Goal: Information Seeking & Learning: Learn about a topic

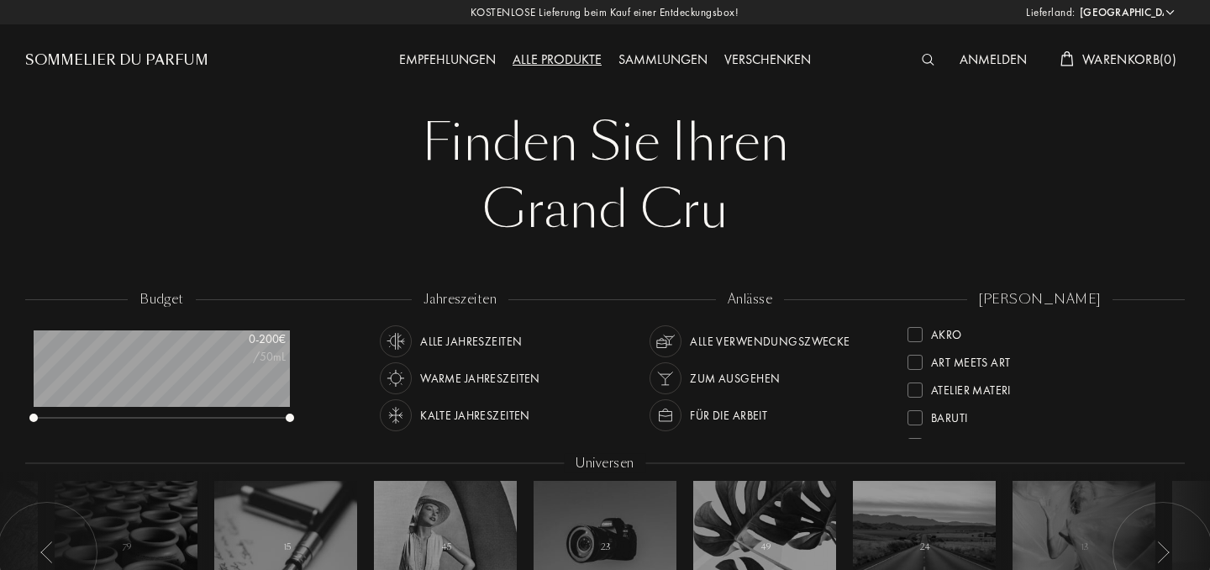
select select "DE"
click at [460, 61] on div "Empfehlungen" at bounding box center [447, 61] width 113 height 22
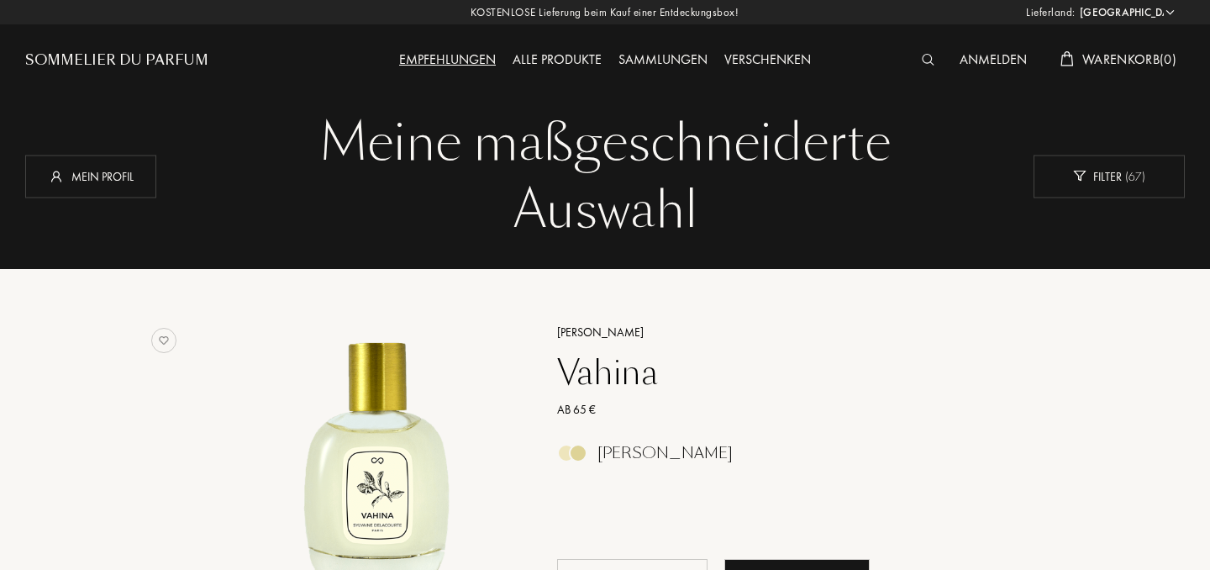
select select "DE"
click at [106, 185] on div "Mein Profil" at bounding box center [90, 176] width 131 height 43
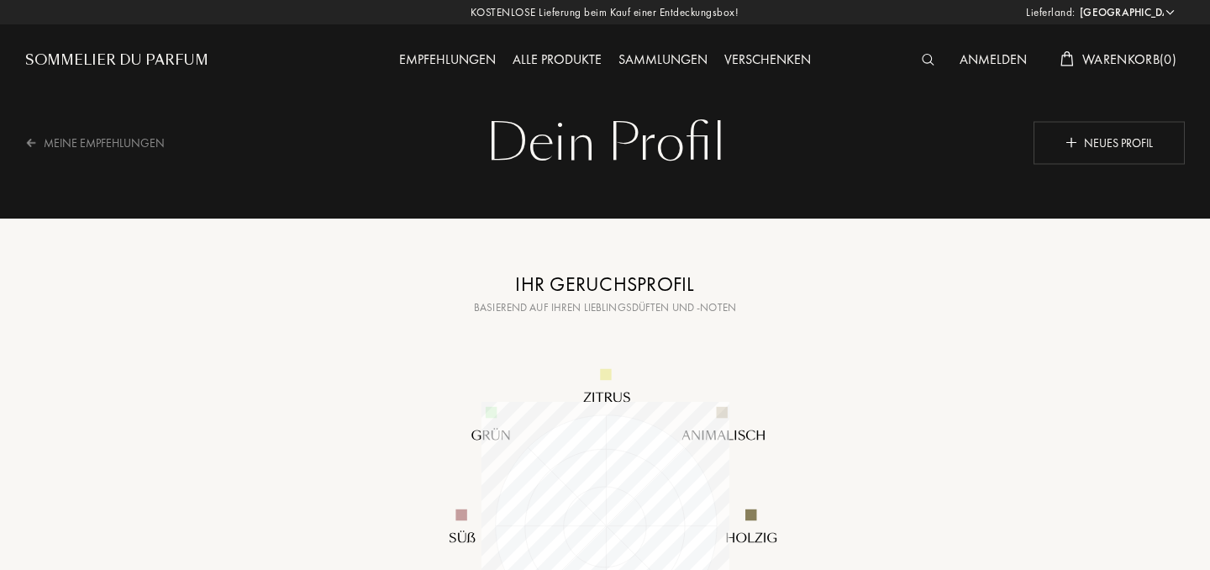
select select "DE"
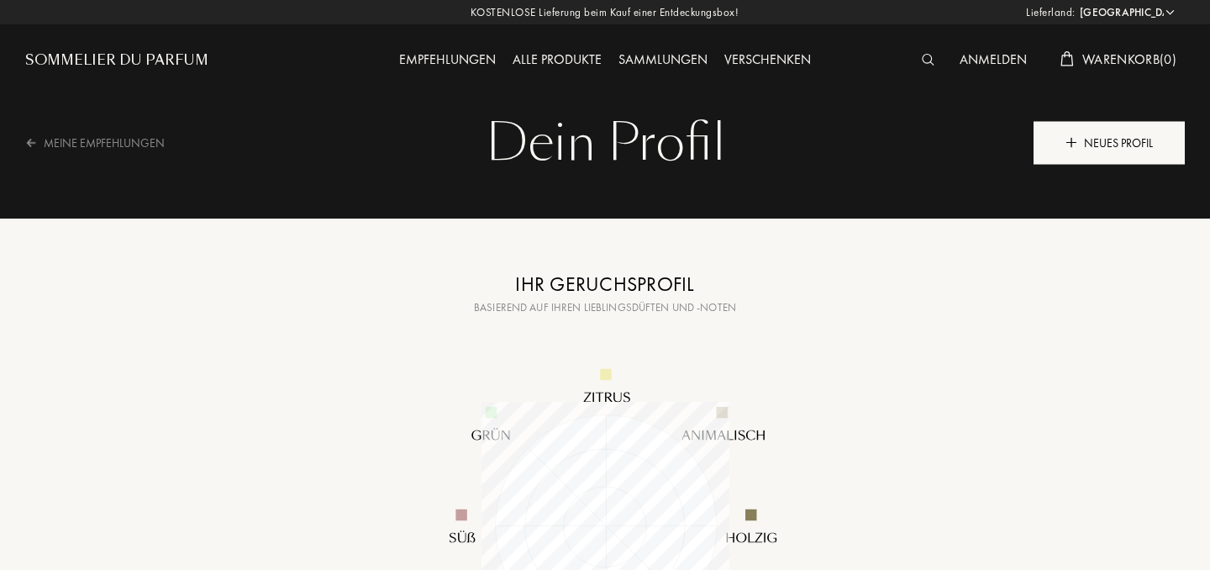
click at [1122, 139] on div "Neues Profil" at bounding box center [1108, 142] width 151 height 43
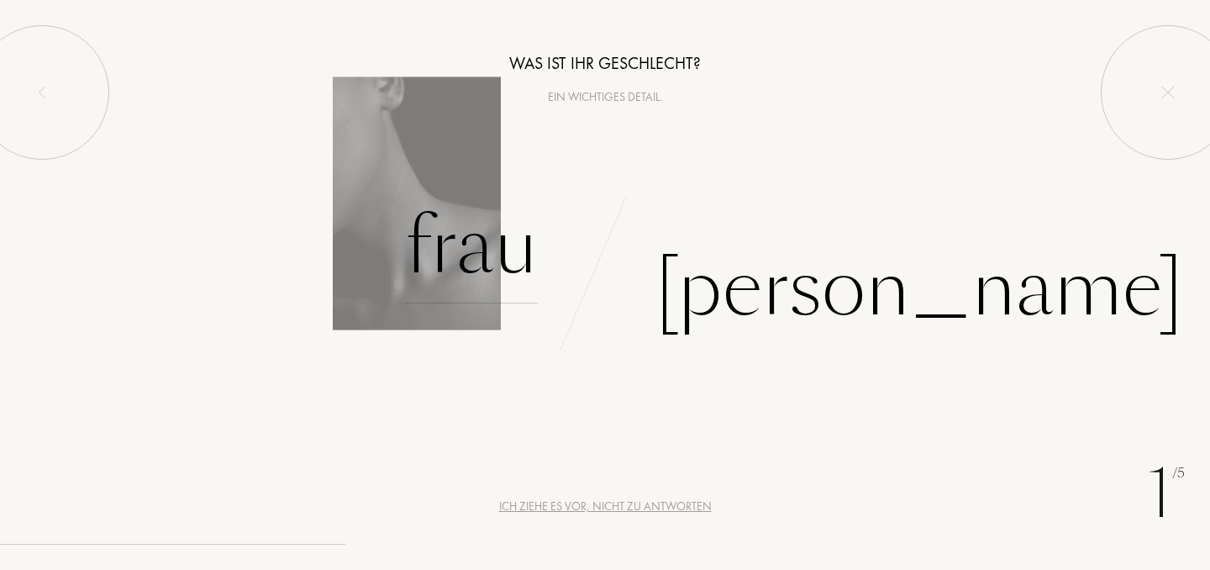
click at [472, 260] on div "Frau" at bounding box center [471, 246] width 133 height 113
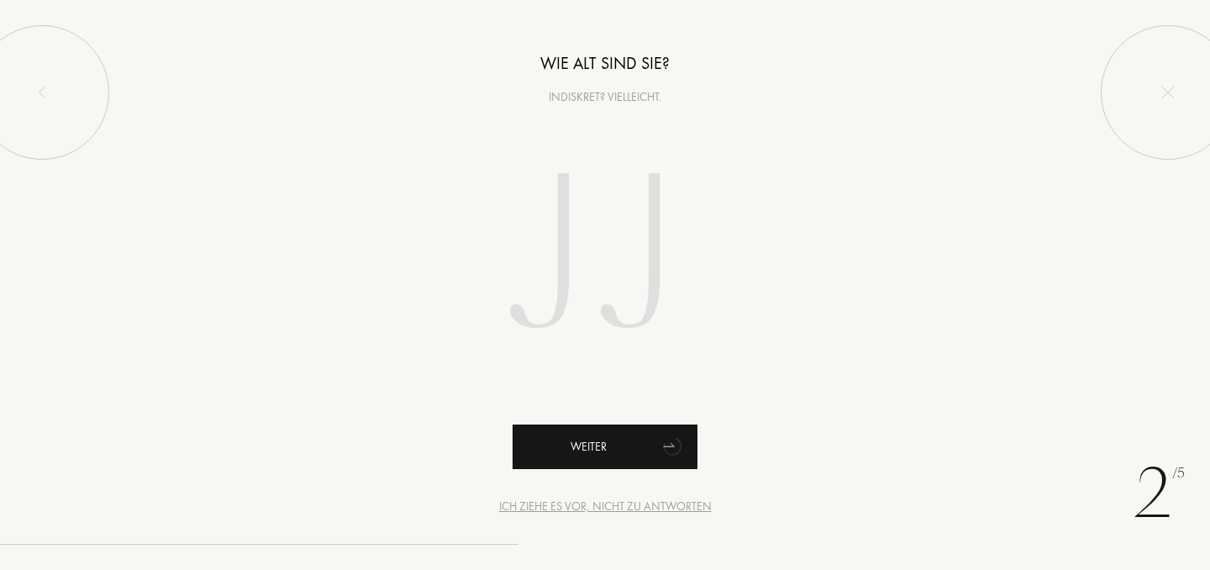
click at [623, 445] on div "Weiter" at bounding box center [604, 446] width 185 height 45
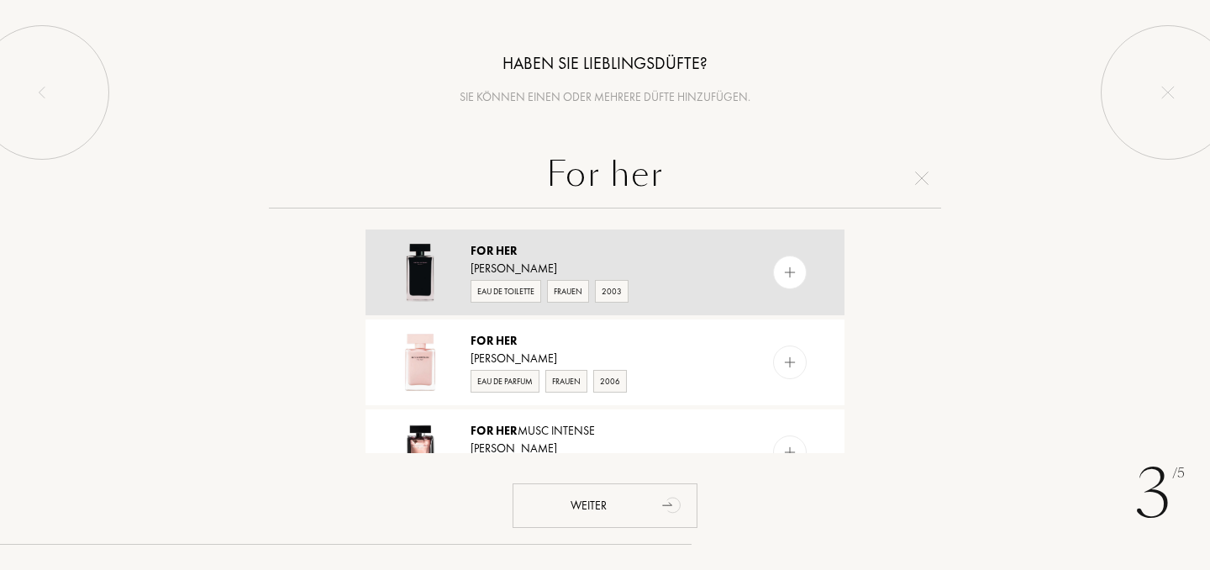
type input "For her"
click at [513, 255] on span "Her" at bounding box center [507, 250] width 22 height 15
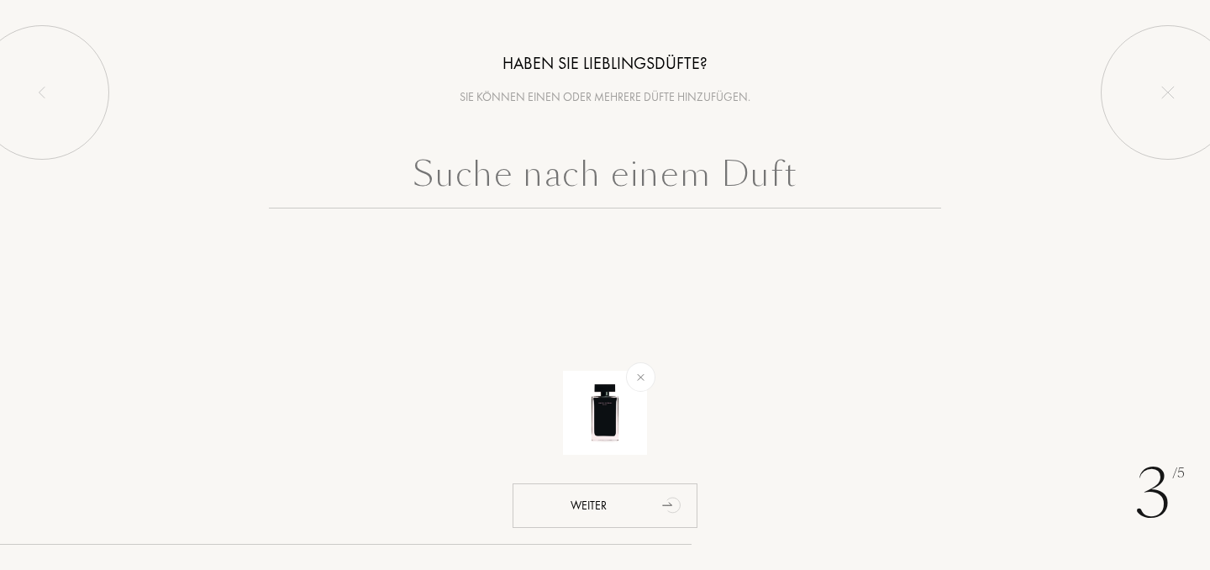
click at [564, 171] on input "text" at bounding box center [605, 178] width 672 height 60
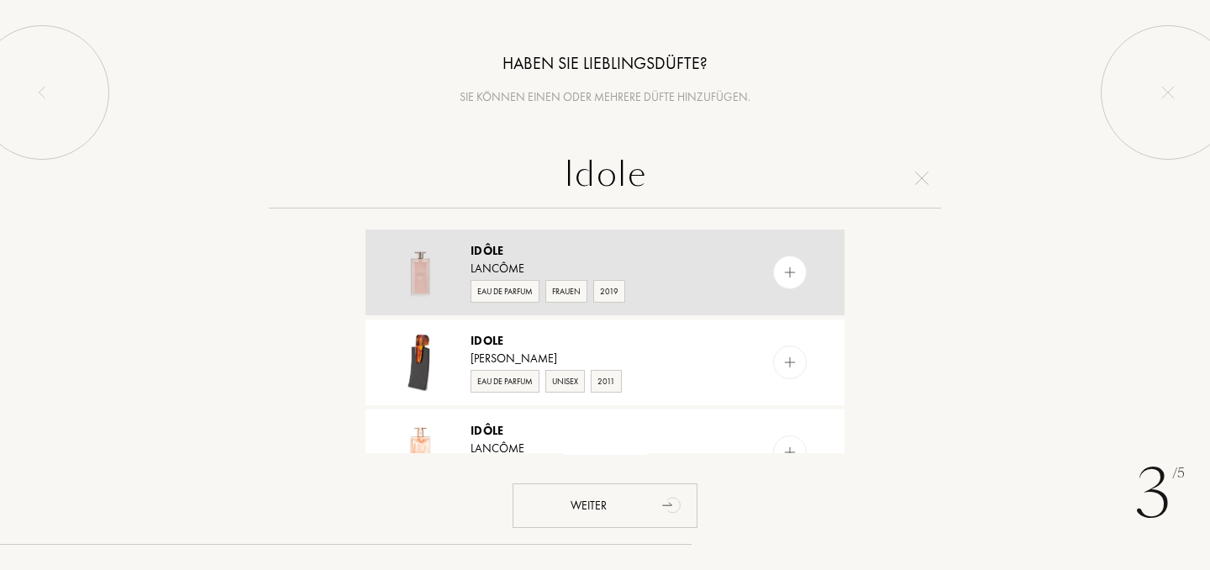
type input "Idole"
click at [444, 262] on img at bounding box center [420, 272] width 59 height 59
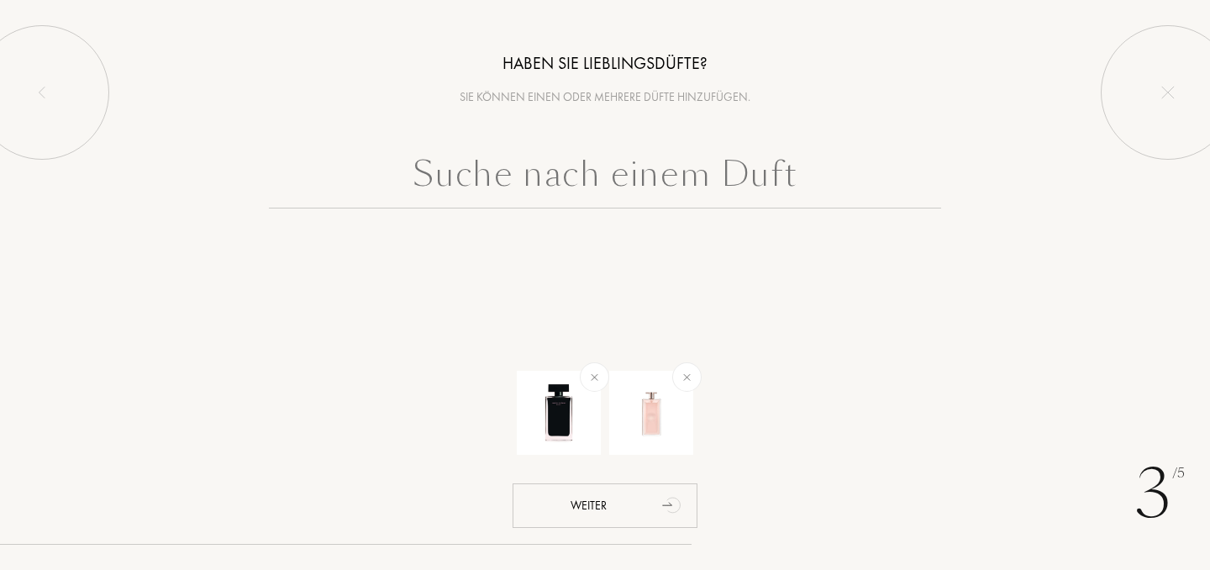
click at [561, 181] on input "text" at bounding box center [605, 178] width 672 height 60
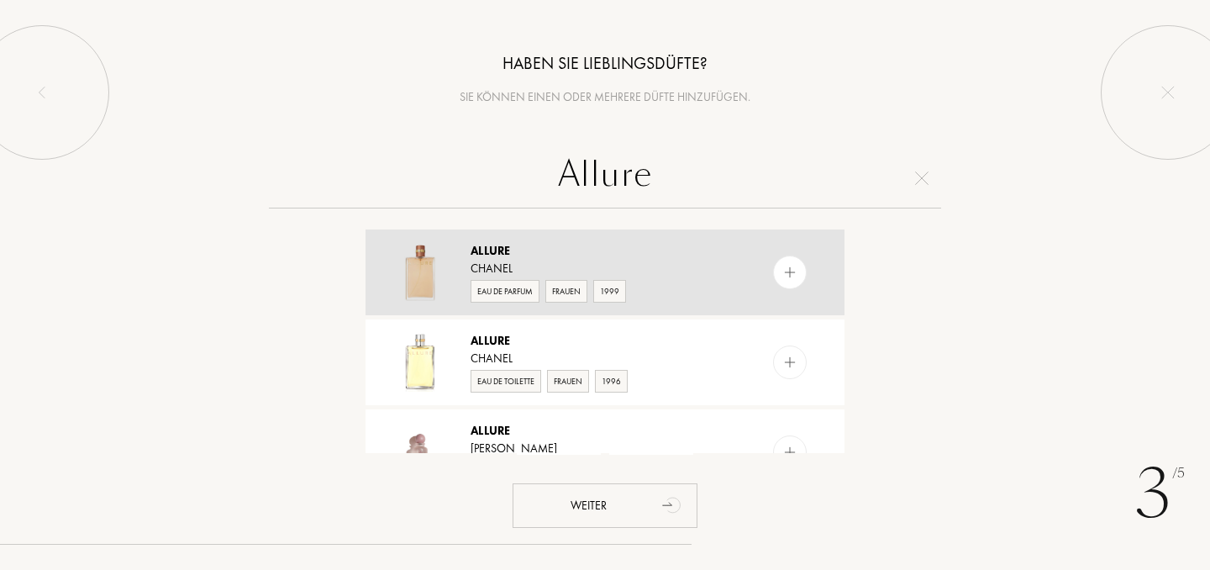
type input "Allure"
click at [508, 253] on span "Allure" at bounding box center [490, 250] width 40 height 15
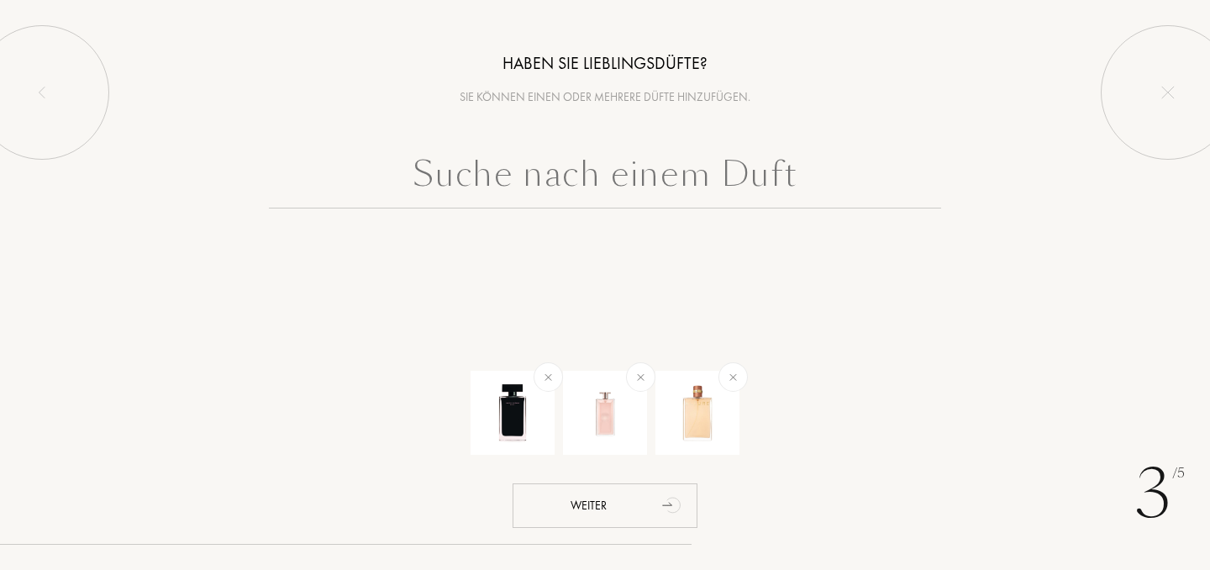
click at [606, 178] on input "text" at bounding box center [605, 178] width 672 height 60
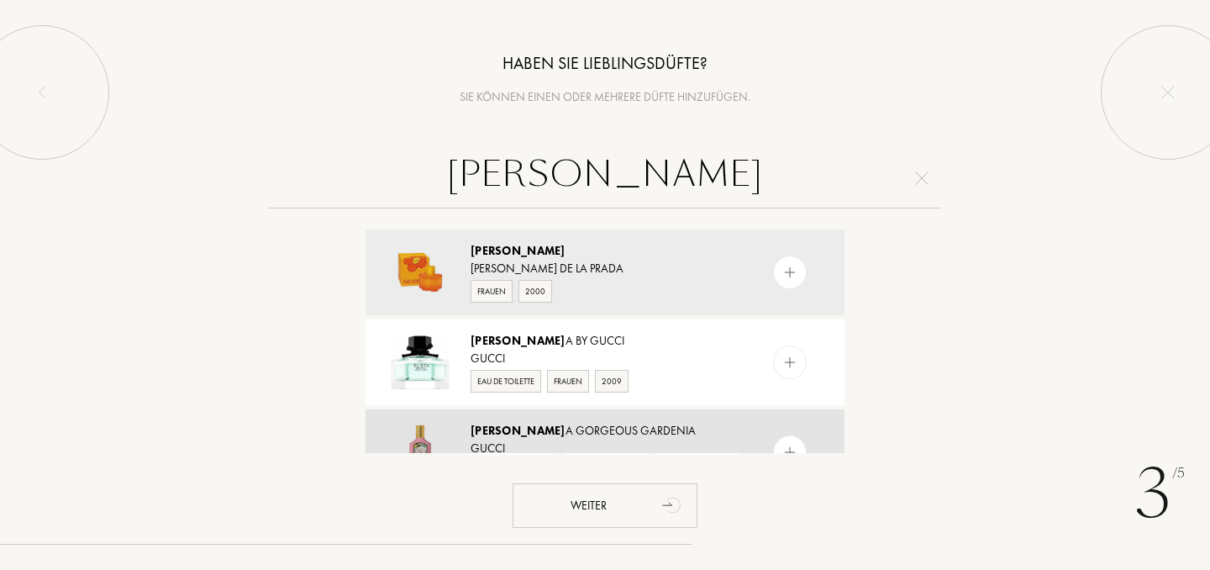
type input "Flor"
click at [485, 429] on span "Flor" at bounding box center [517, 430] width 95 height 15
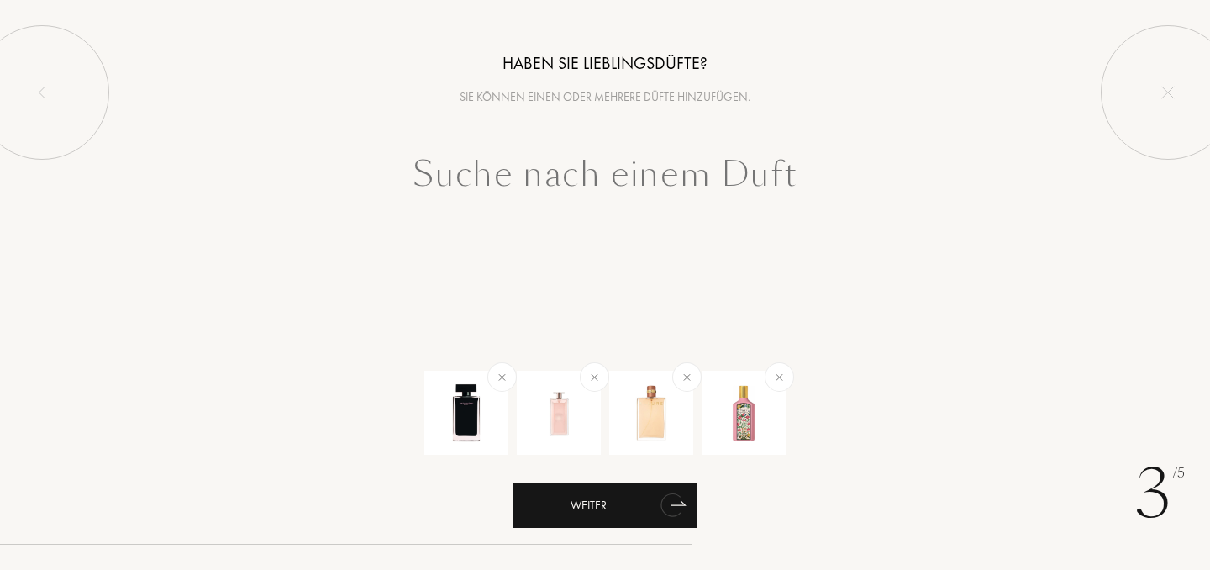
click at [597, 498] on div "Weiter" at bounding box center [604, 505] width 185 height 45
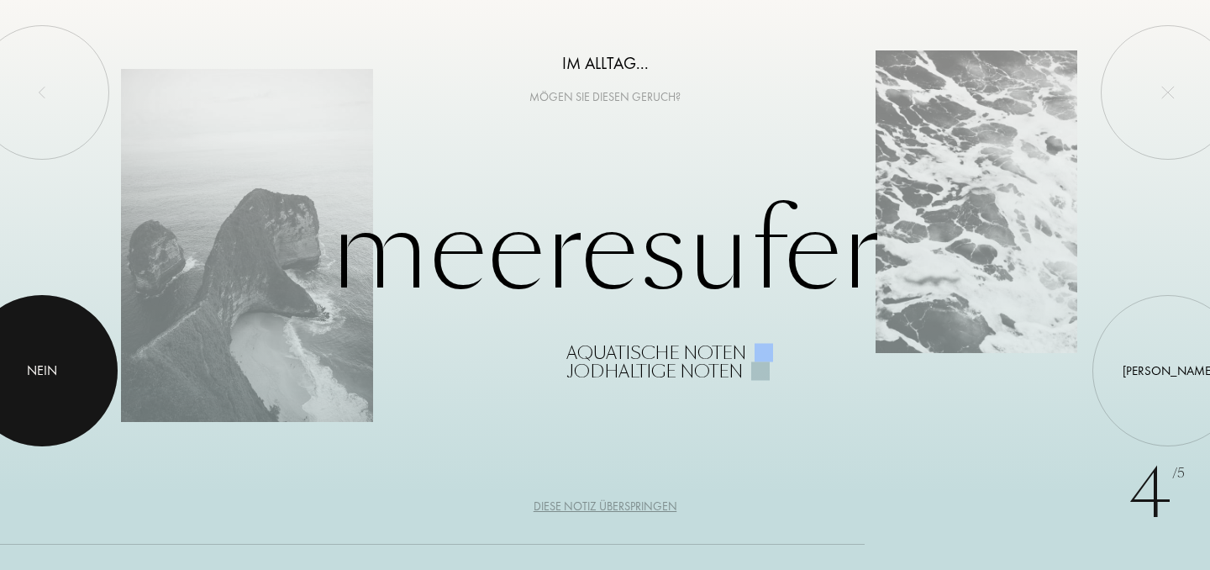
click at [40, 362] on div "Nein" at bounding box center [42, 370] width 30 height 20
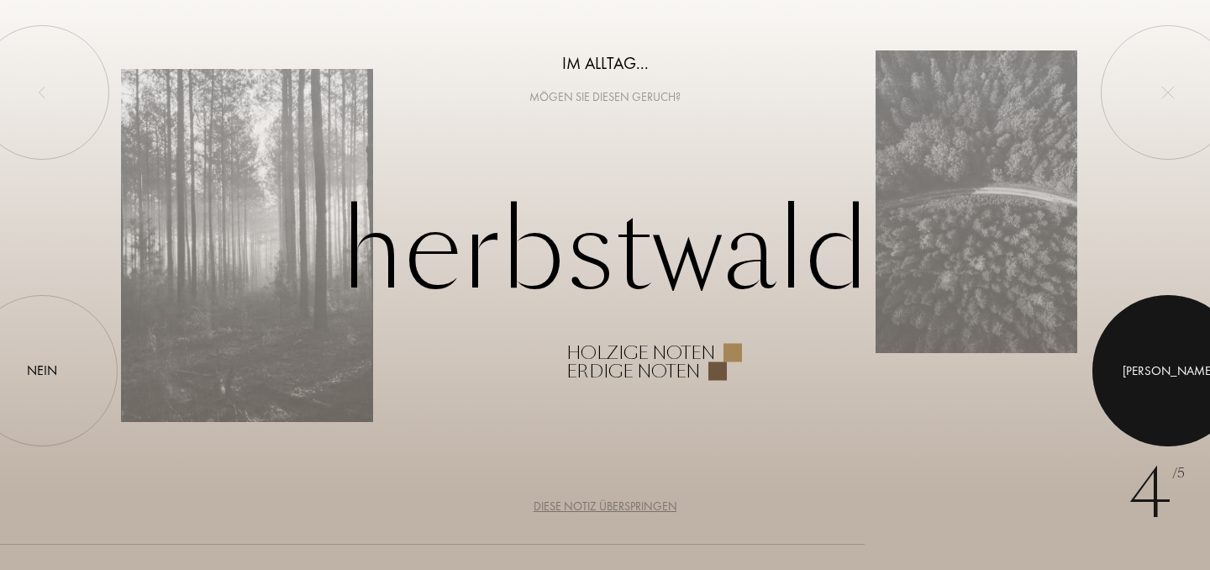
click at [1154, 355] on div at bounding box center [1167, 370] width 151 height 151
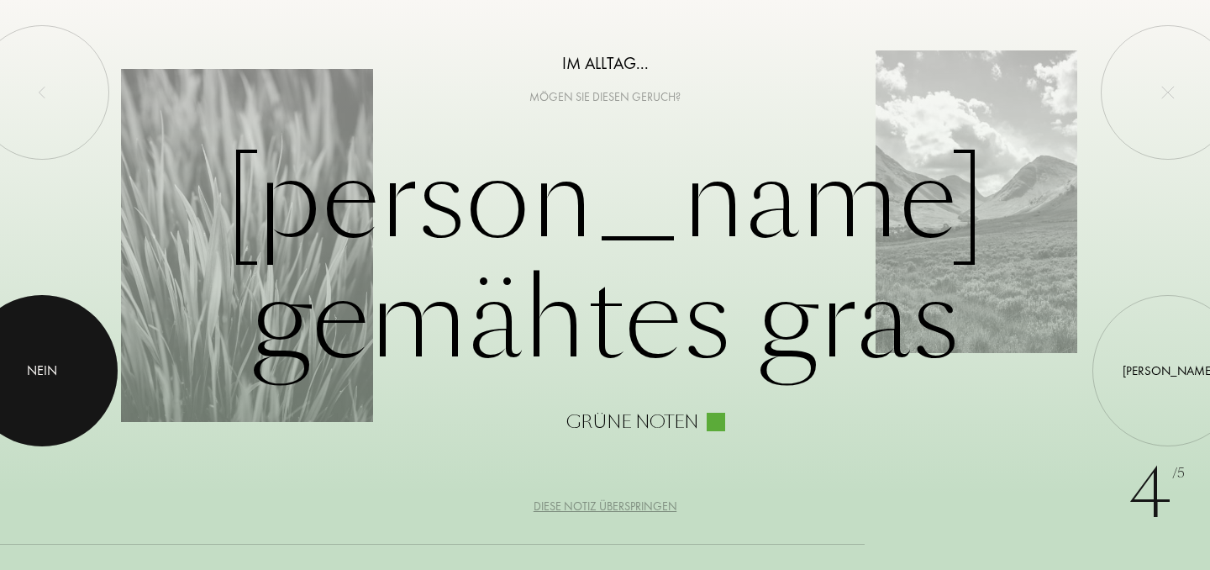
click at [53, 349] on div at bounding box center [41, 370] width 151 height 151
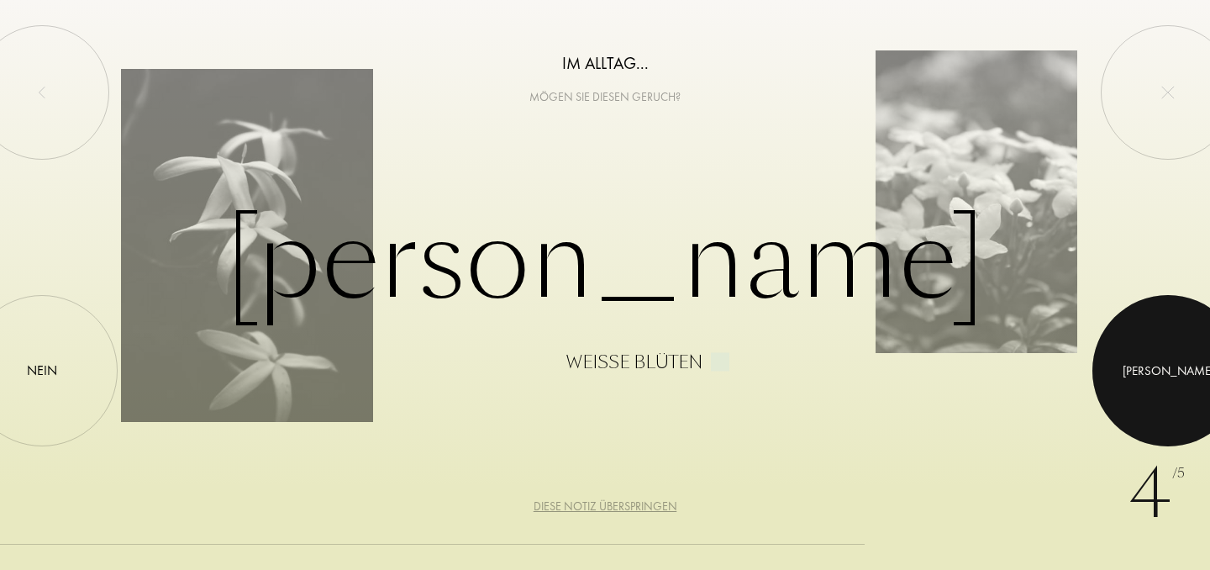
click at [1151, 347] on div at bounding box center [1167, 370] width 151 height 151
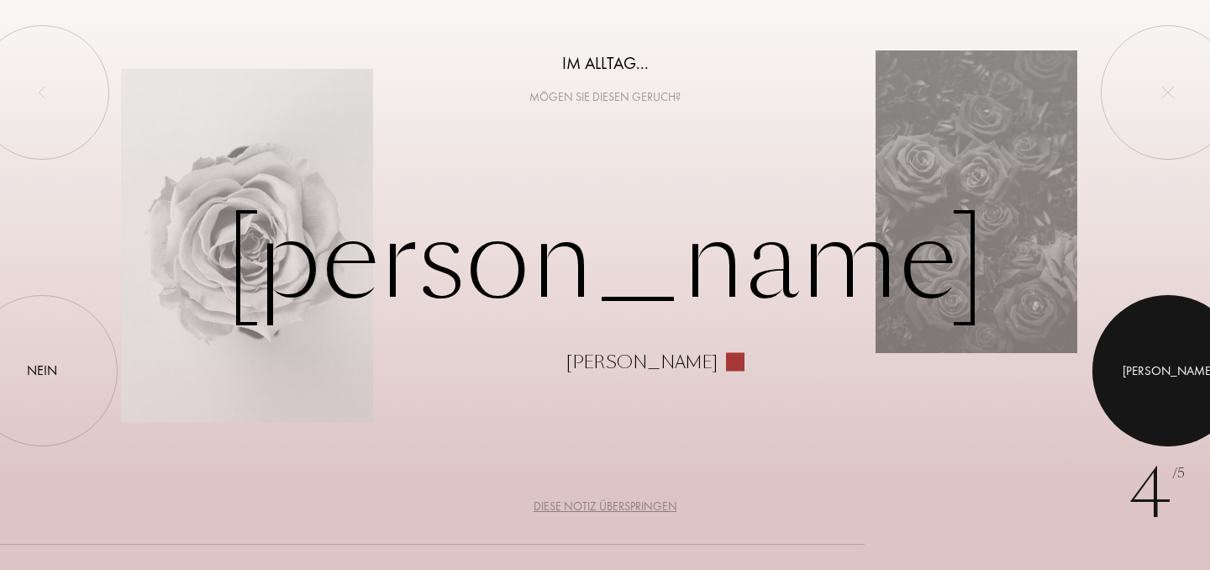
click at [1164, 369] on div "Ja" at bounding box center [1168, 369] width 92 height 19
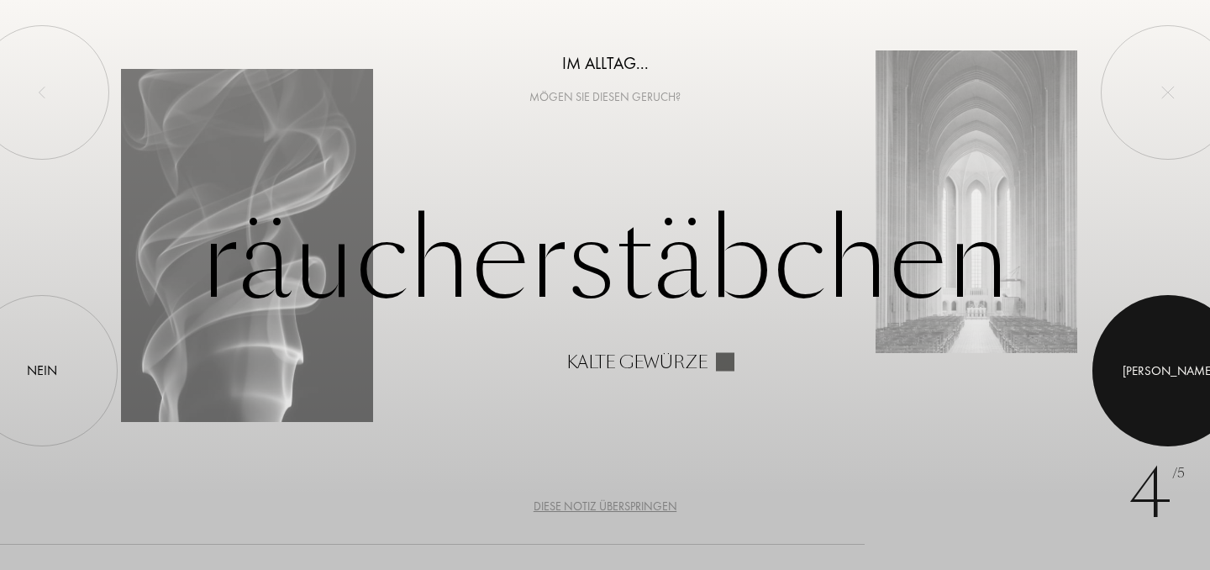
click at [1163, 364] on div "Ja" at bounding box center [1168, 369] width 92 height 19
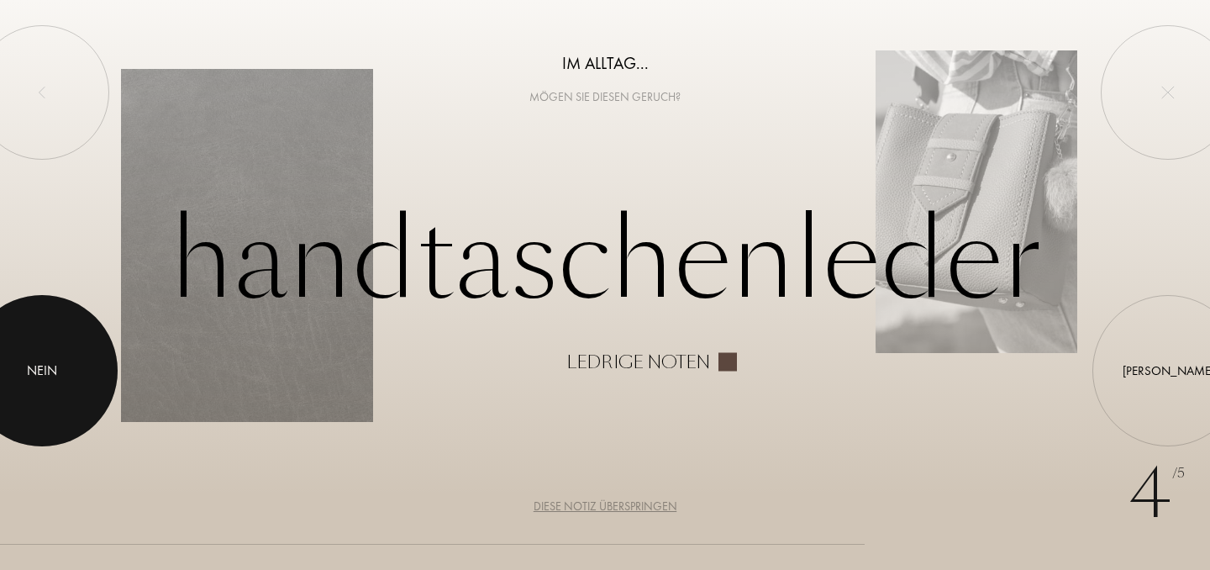
click at [50, 349] on div at bounding box center [41, 370] width 151 height 151
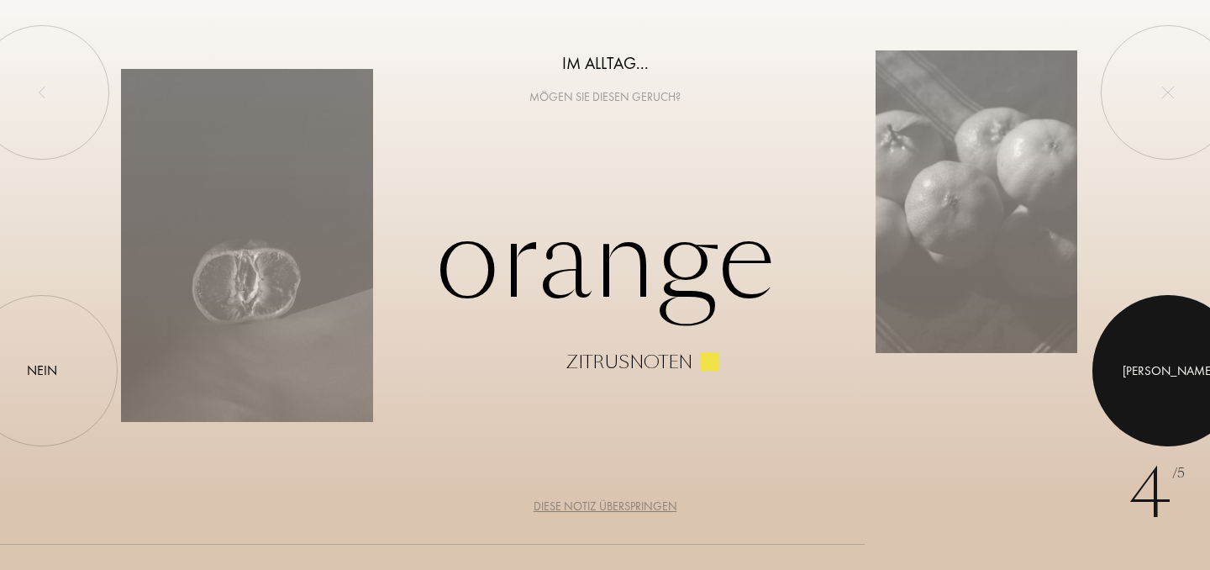
click at [1166, 378] on div "Ja" at bounding box center [1168, 369] width 92 height 19
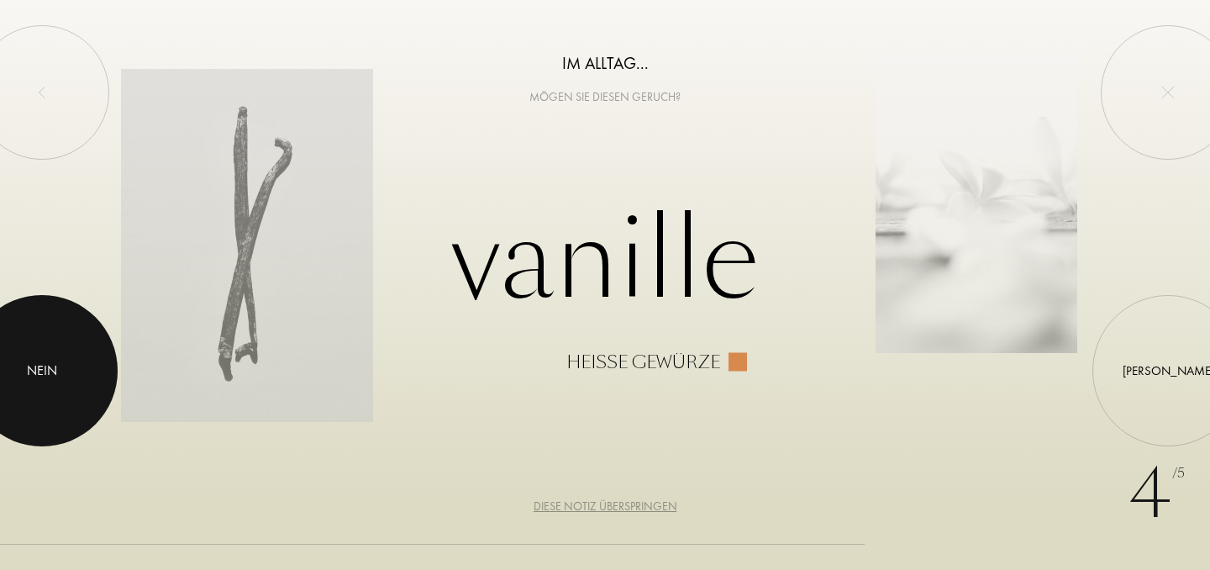
click at [45, 373] on div "Nein" at bounding box center [42, 370] width 30 height 20
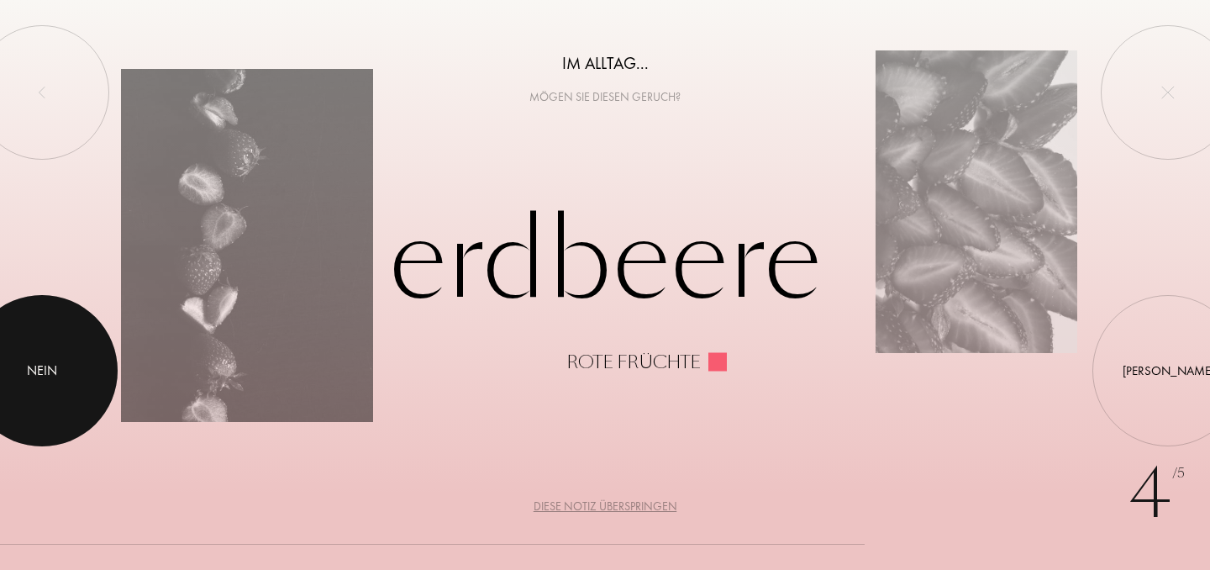
click at [50, 371] on div "Nein" at bounding box center [42, 370] width 30 height 20
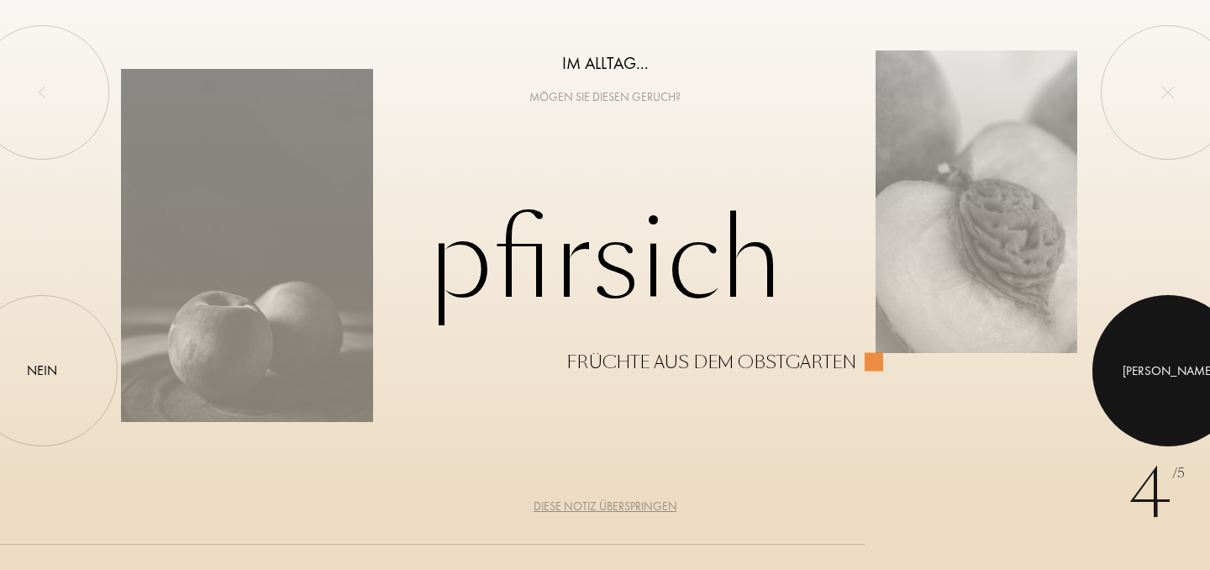
click at [1173, 368] on div "Ja" at bounding box center [1168, 369] width 92 height 19
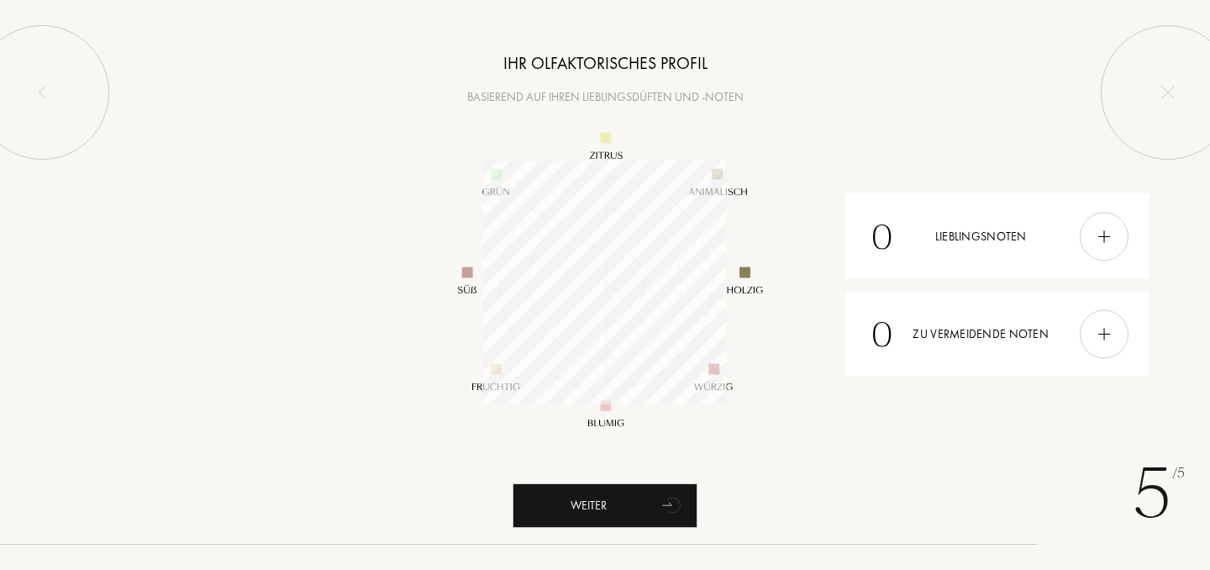
scroll to position [244, 244]
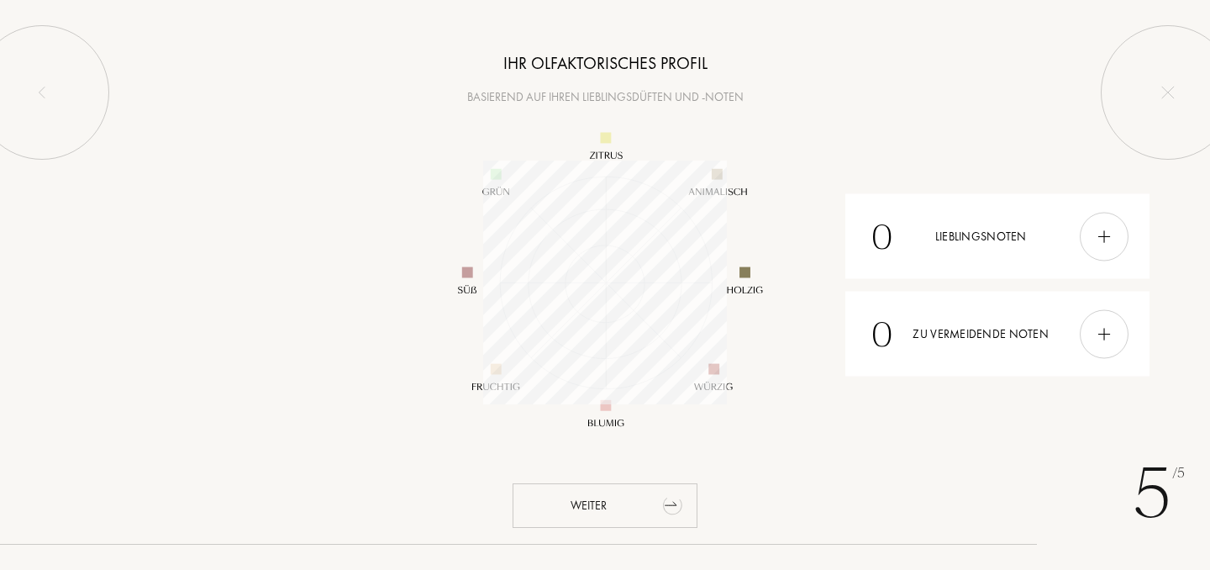
click at [592, 512] on div "Weiter" at bounding box center [604, 505] width 185 height 45
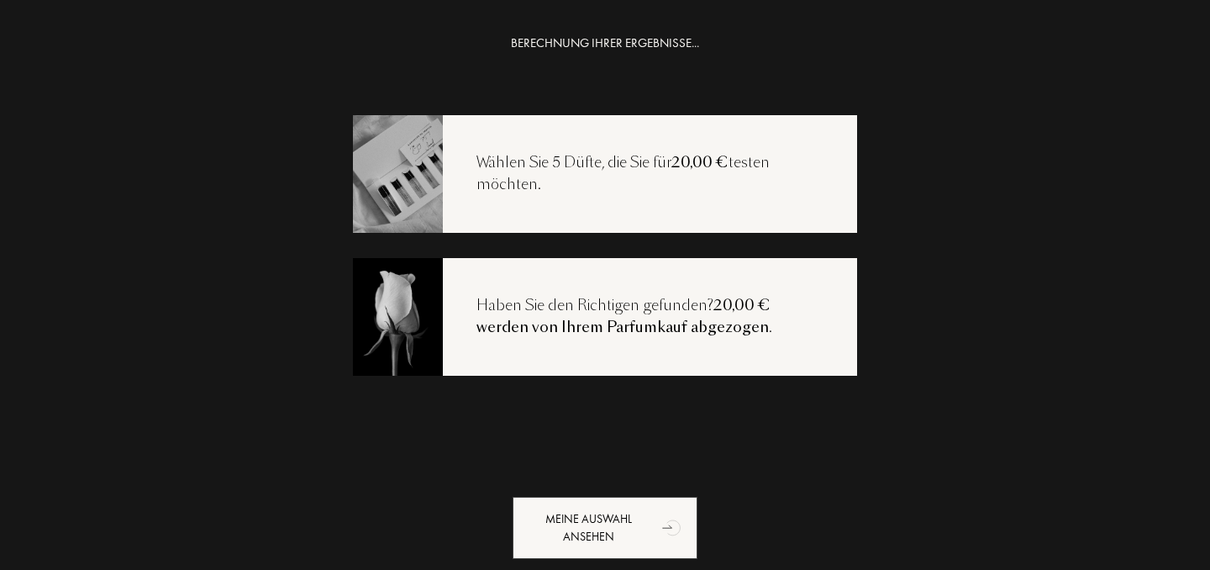
scroll to position [52, 0]
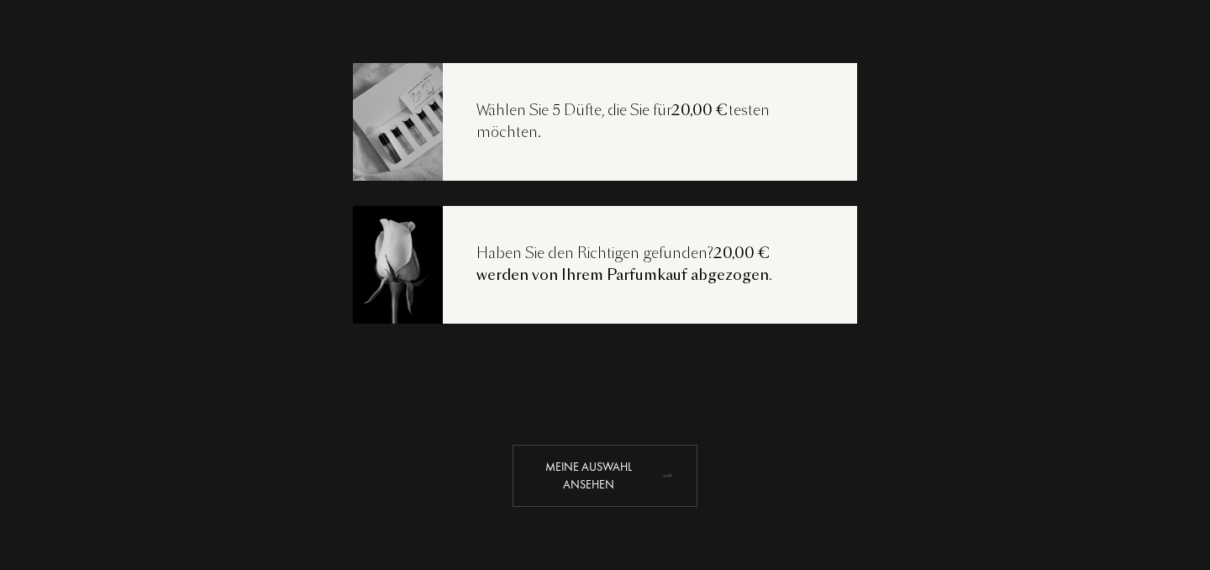
click at [616, 475] on div "Meine Auswahl ansehen" at bounding box center [604, 475] width 185 height 62
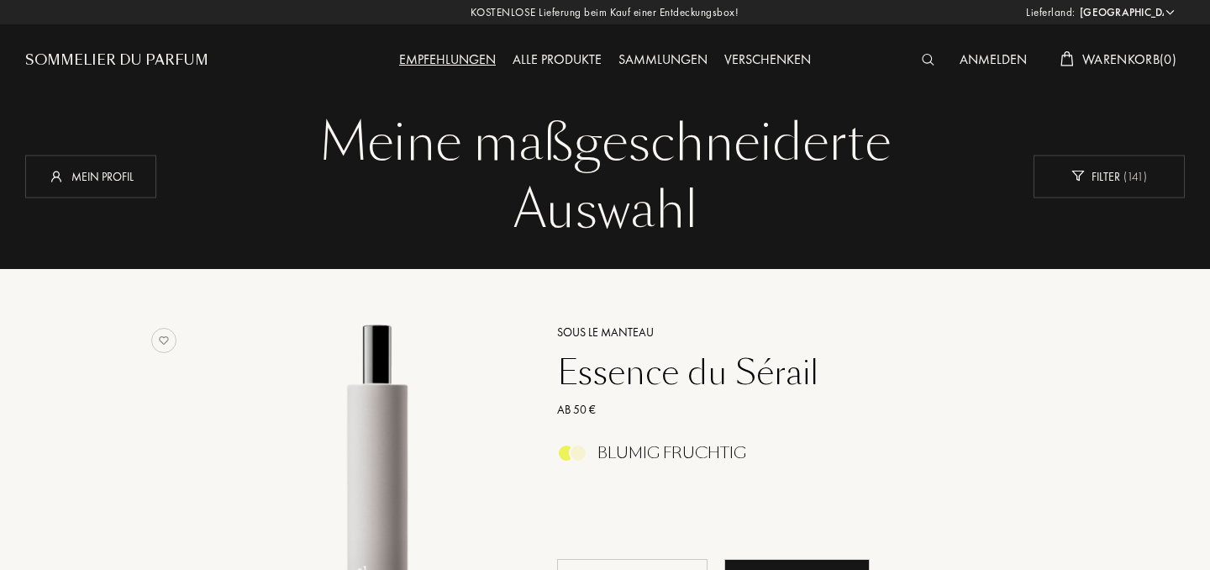
select select "DE"
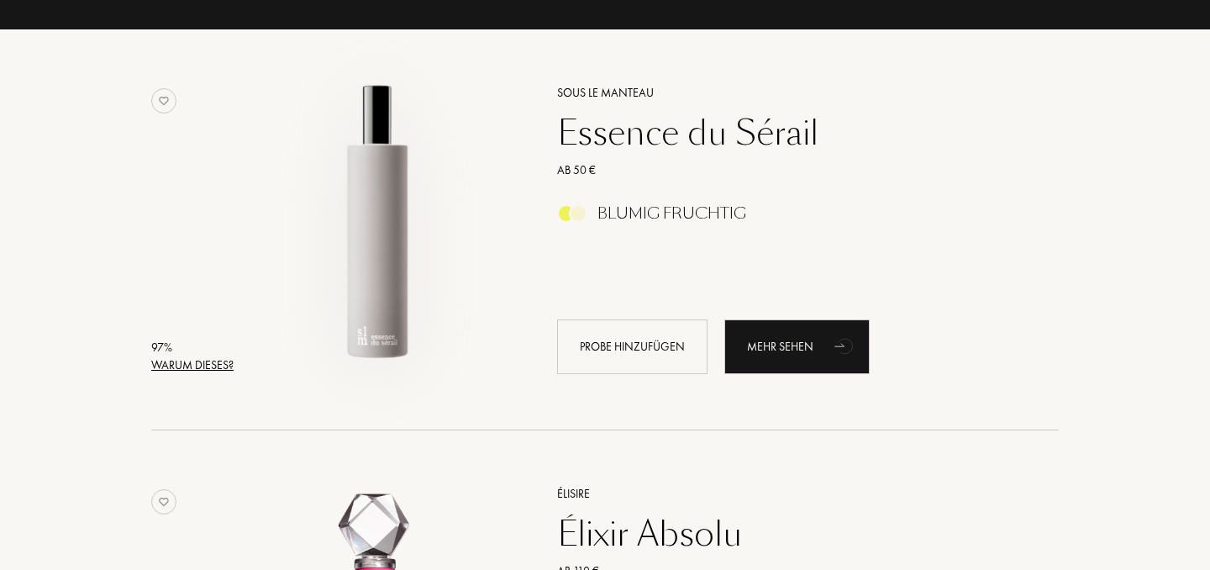
scroll to position [332, 0]
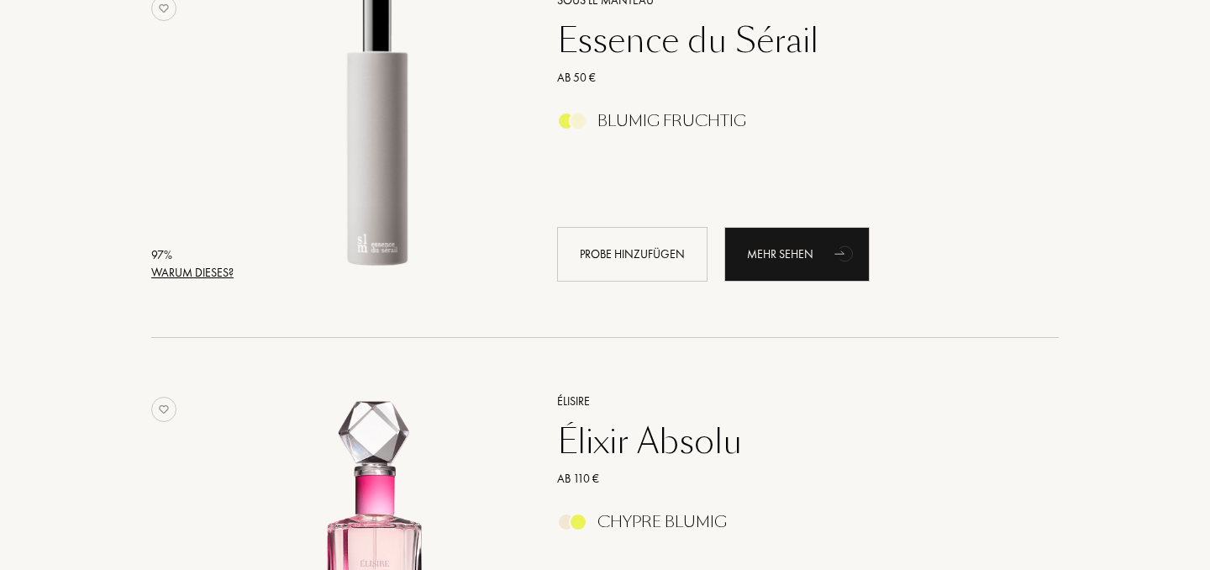
click at [206, 269] on div "Warum dieses?" at bounding box center [192, 273] width 82 height 18
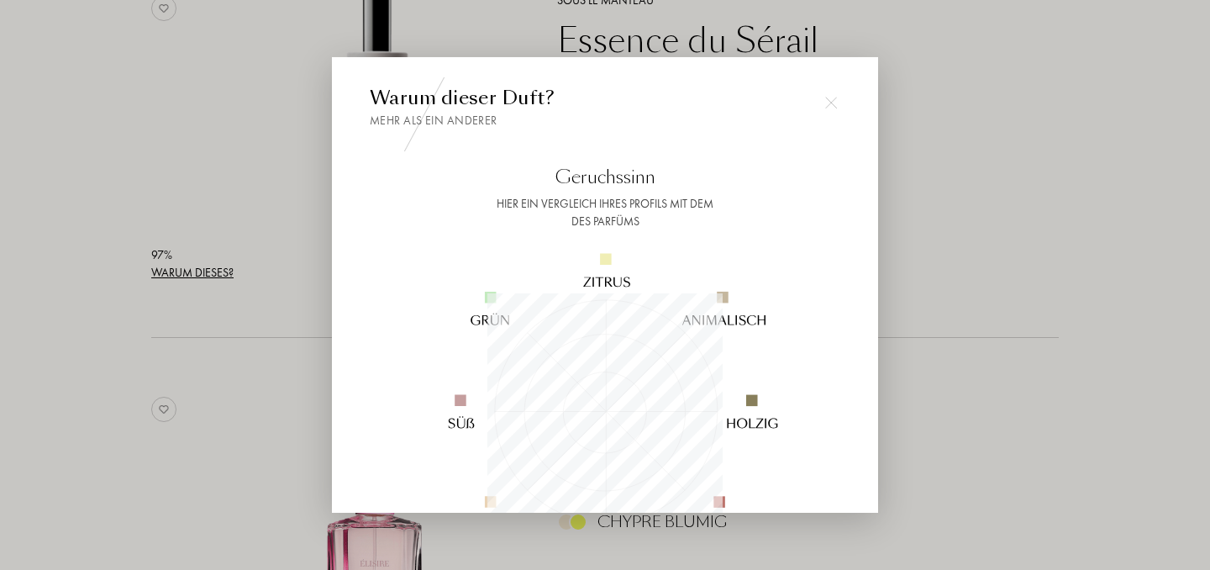
scroll to position [235, 235]
click at [168, 197] on div at bounding box center [605, 285] width 1210 height 570
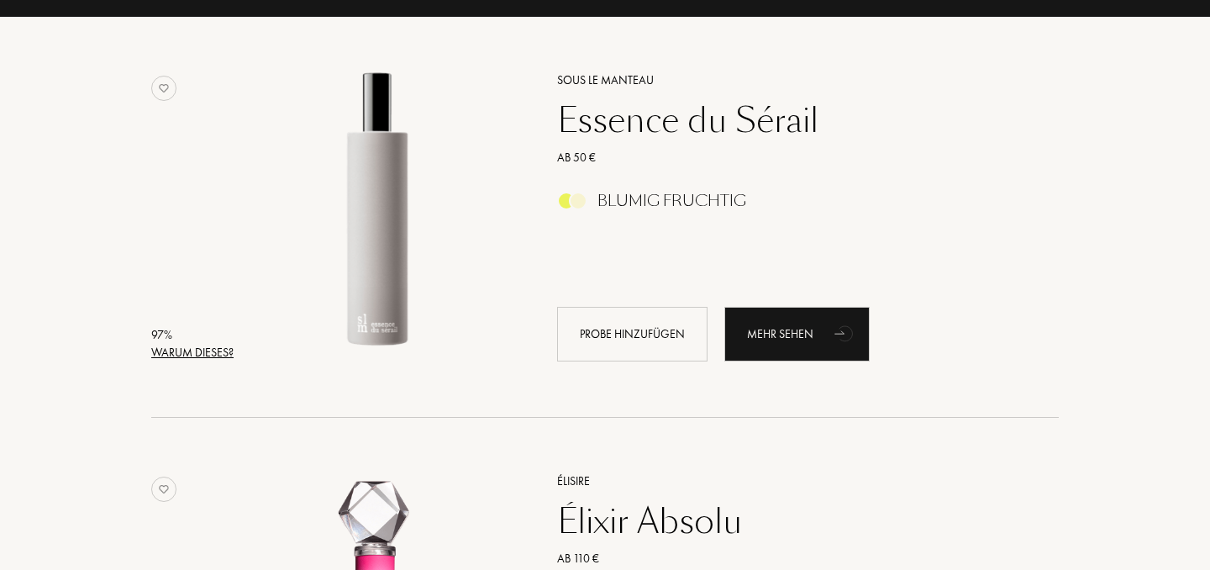
scroll to position [228, 0]
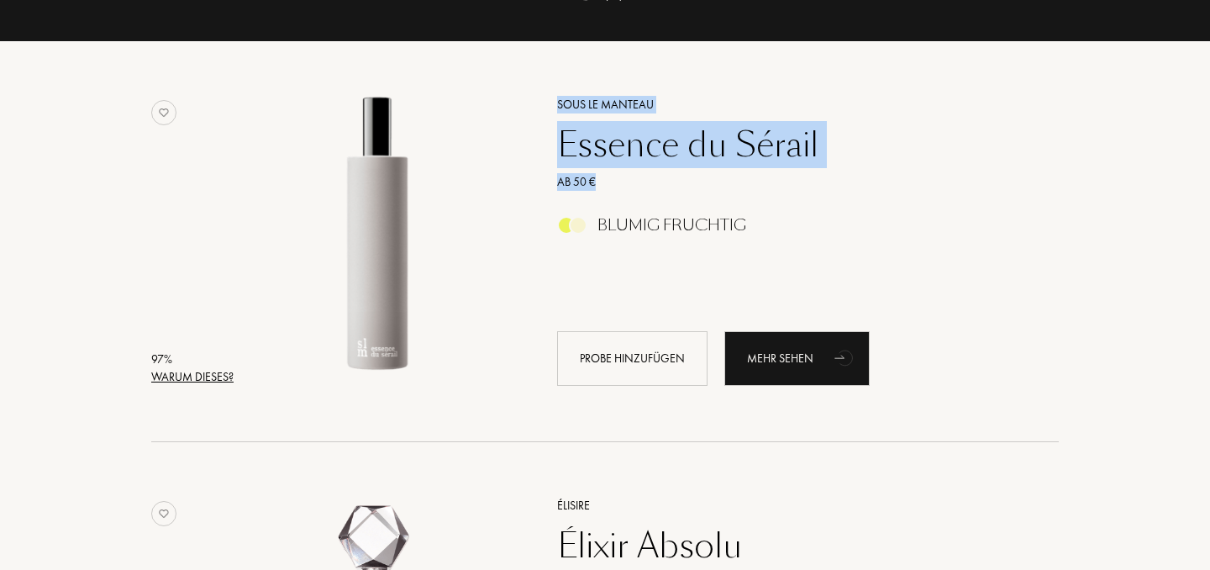
drag, startPoint x: 547, startPoint y: 92, endPoint x: 854, endPoint y: 184, distance: 320.8
click at [854, 184] on div "Sous le Manteau Essence du Sérail Ab 50 € Blumig Fruchtig Probe hinzufügen Mehr…" at bounding box center [789, 240] width 515 height 330
copy div "Sous le Manteau Essence du Sérail Ab 50 €"
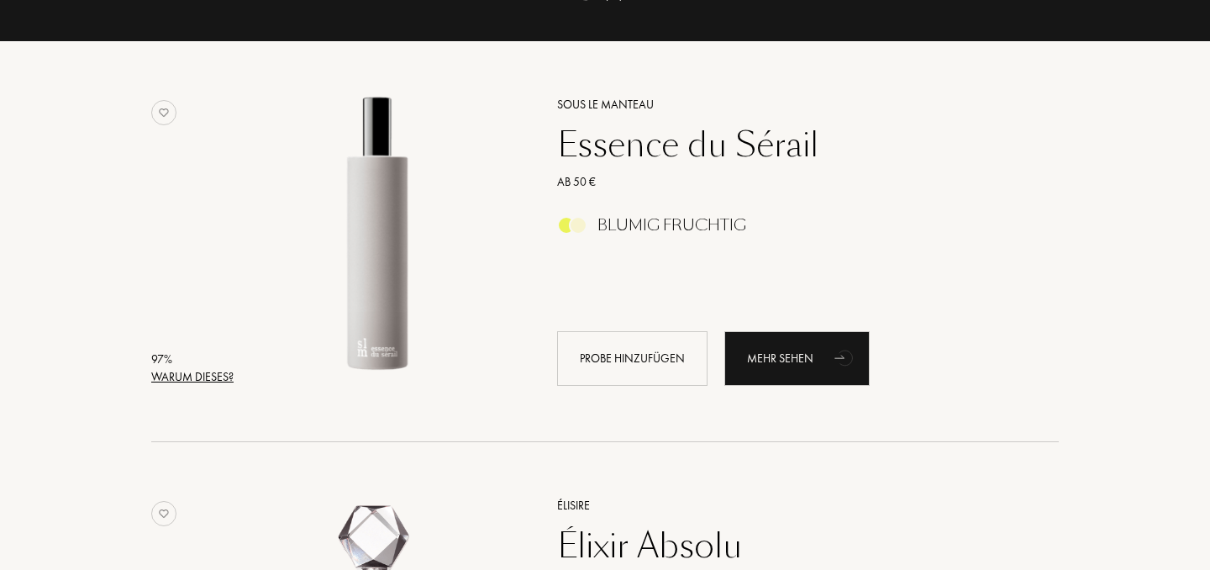
click at [659, 78] on div "Sous le Manteau Essence du Sérail Ab 50 € Blumig Fruchtig Probe hinzufügen Mehr…" at bounding box center [789, 240] width 515 height 330
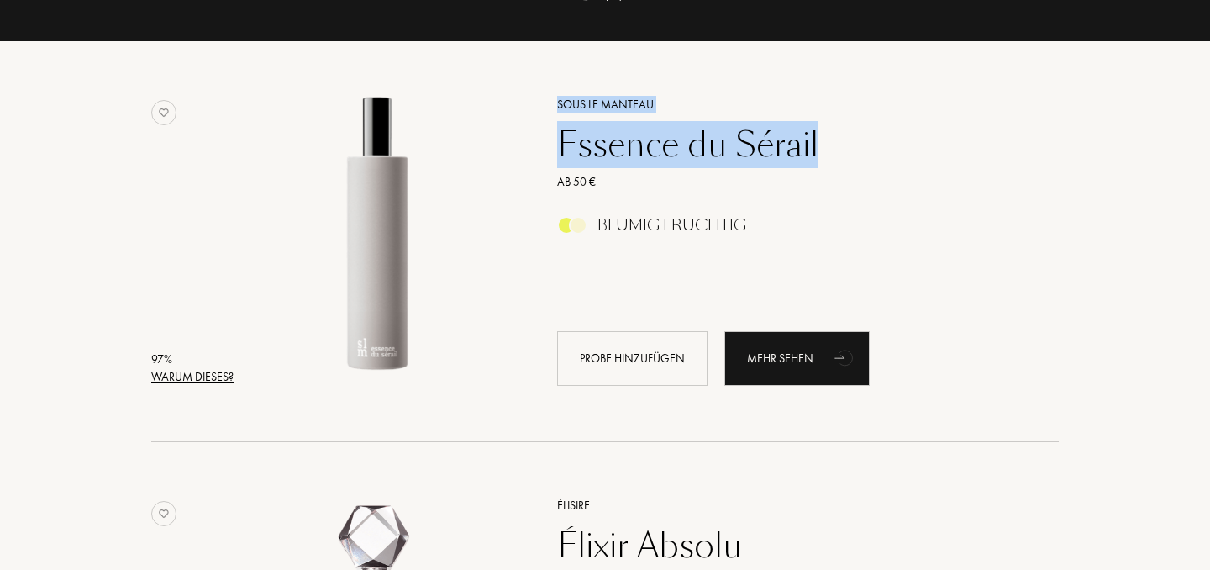
drag, startPoint x: 554, startPoint y: 79, endPoint x: 825, endPoint y: 134, distance: 276.1
click at [825, 134] on div "Sous le Manteau Essence du Sérail Ab 50 € Blumig Fruchtig Probe hinzufügen Mehr…" at bounding box center [789, 240] width 515 height 330
copy div "Sous le Manteau Essence du Sérail"
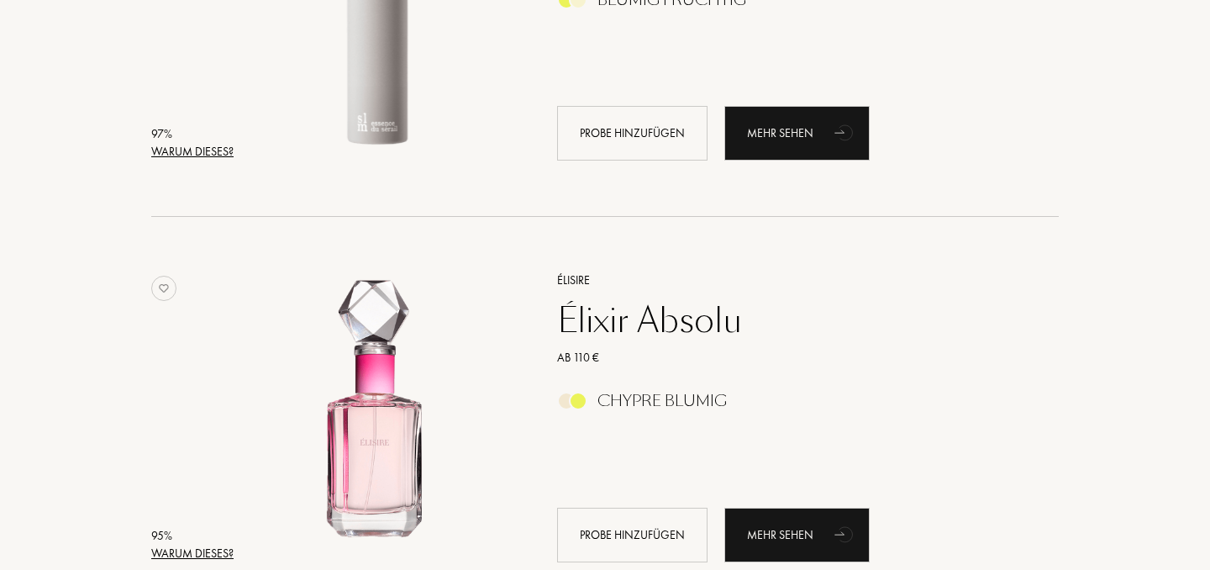
scroll to position [513, 0]
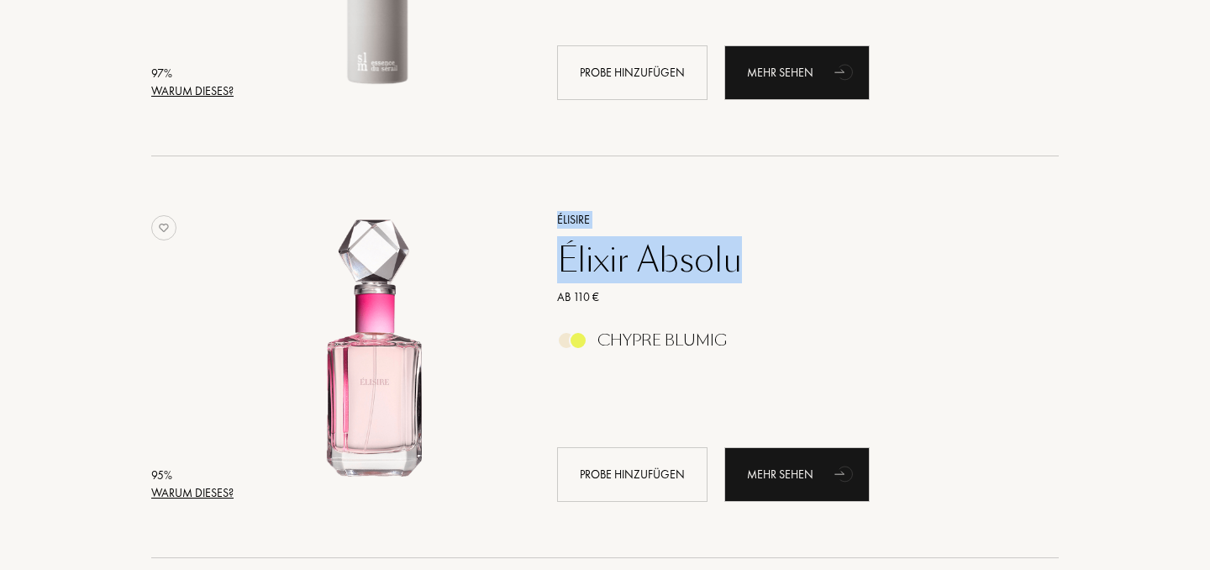
drag, startPoint x: 544, startPoint y: 213, endPoint x: 749, endPoint y: 265, distance: 212.3
click at [749, 265] on div "Élisire Élixir Absolu Ab 110 € Chypre Blumig Probe hinzufügen Mehr sehen" at bounding box center [789, 355] width 515 height 330
copy div "Élisire Élixir Absolu"
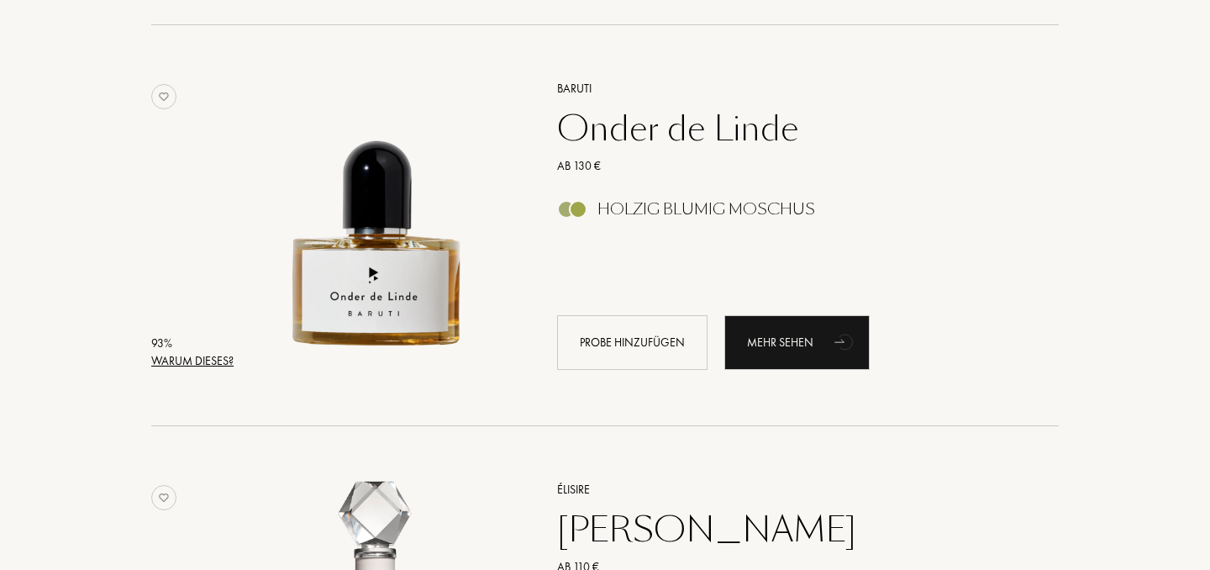
scroll to position [1069, 0]
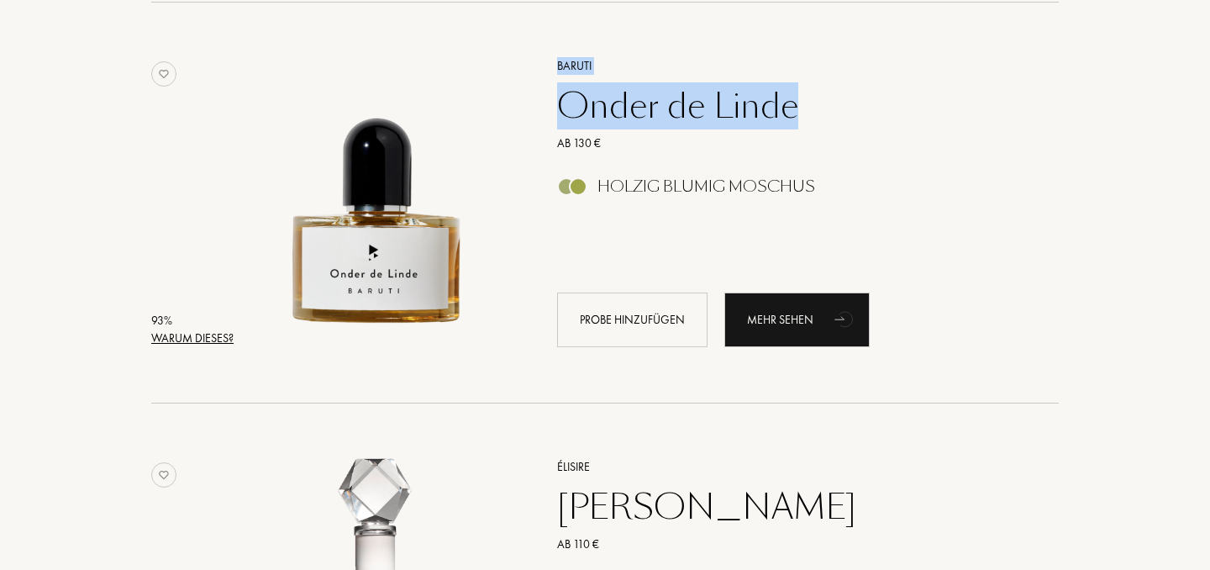
drag, startPoint x: 548, startPoint y: 56, endPoint x: 803, endPoint y: 113, distance: 261.5
click at [803, 113] on div "Baruti Onder de Linde Ab 130 € Holzig Blumig Moschus Probe hinzufügen Mehr sehen" at bounding box center [789, 201] width 515 height 330
copy div "Baruti Onder de Linde"
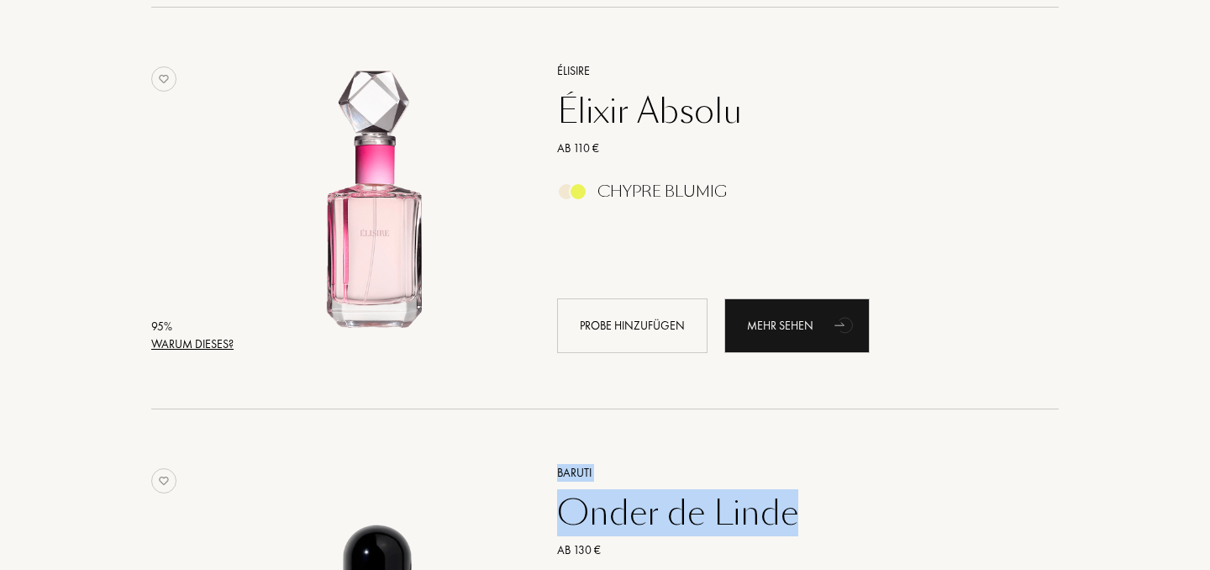
scroll to position [0, 0]
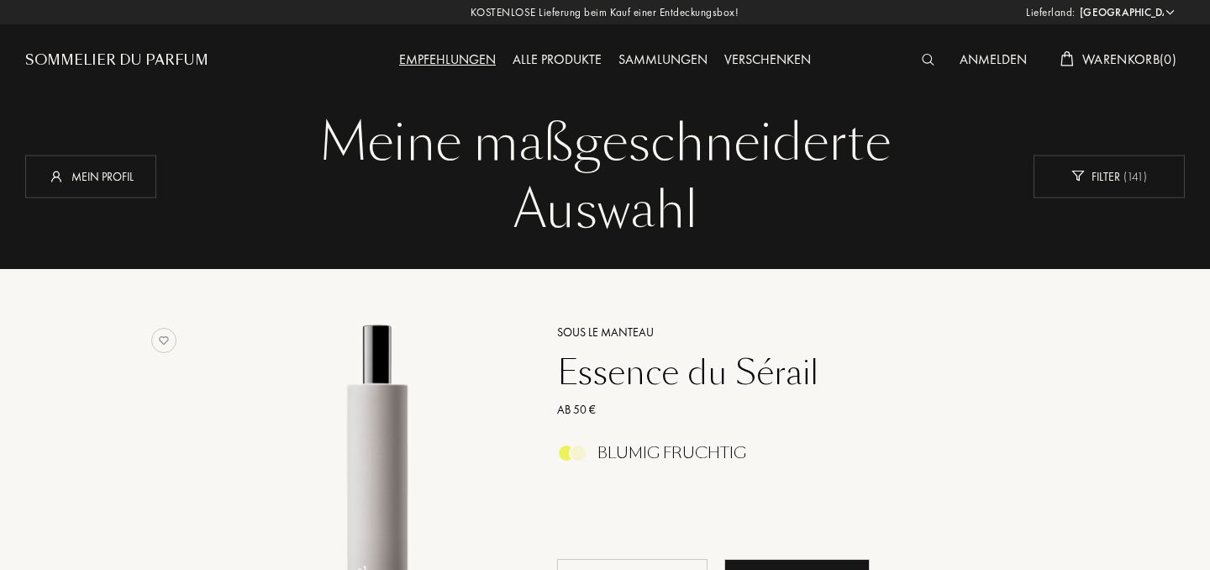
click at [559, 57] on div "Alle Produkte" at bounding box center [557, 61] width 106 height 22
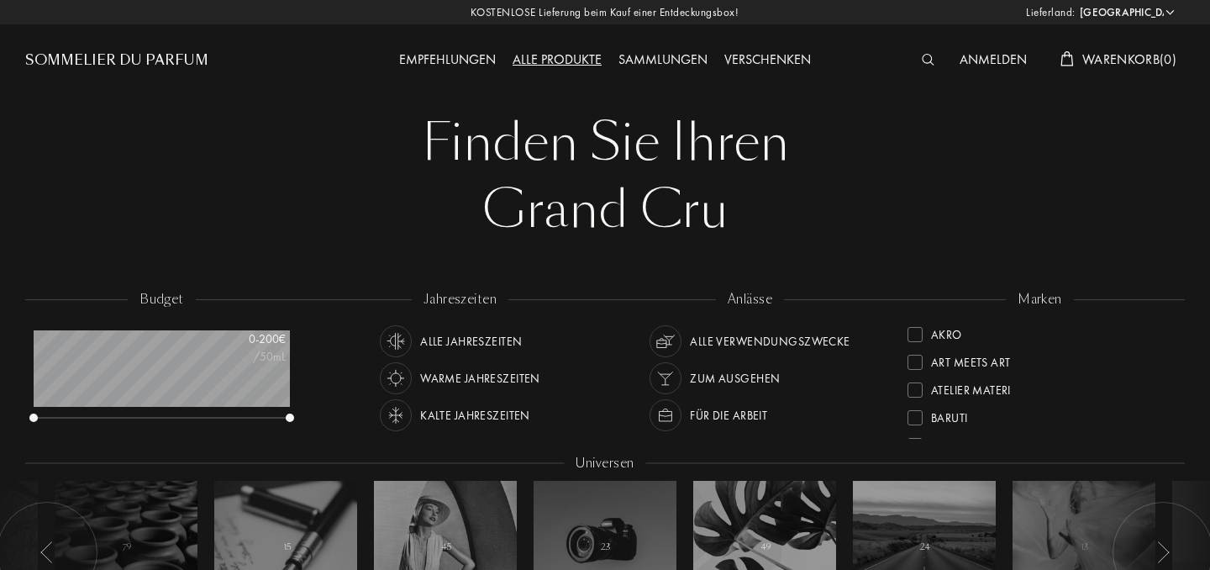
select select "DE"
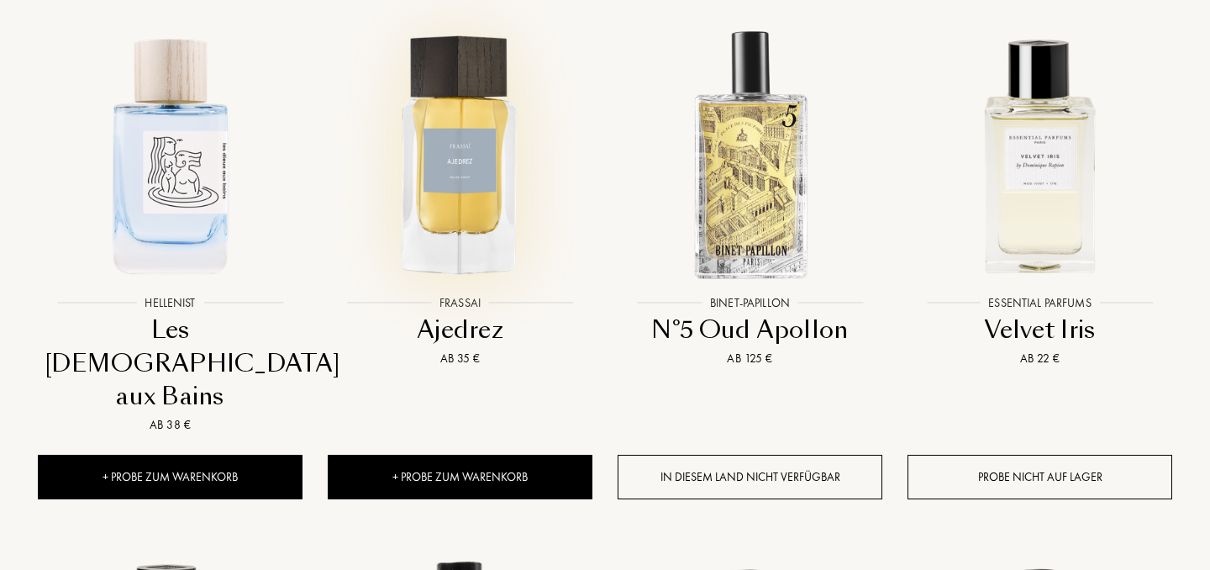
scroll to position [733, 0]
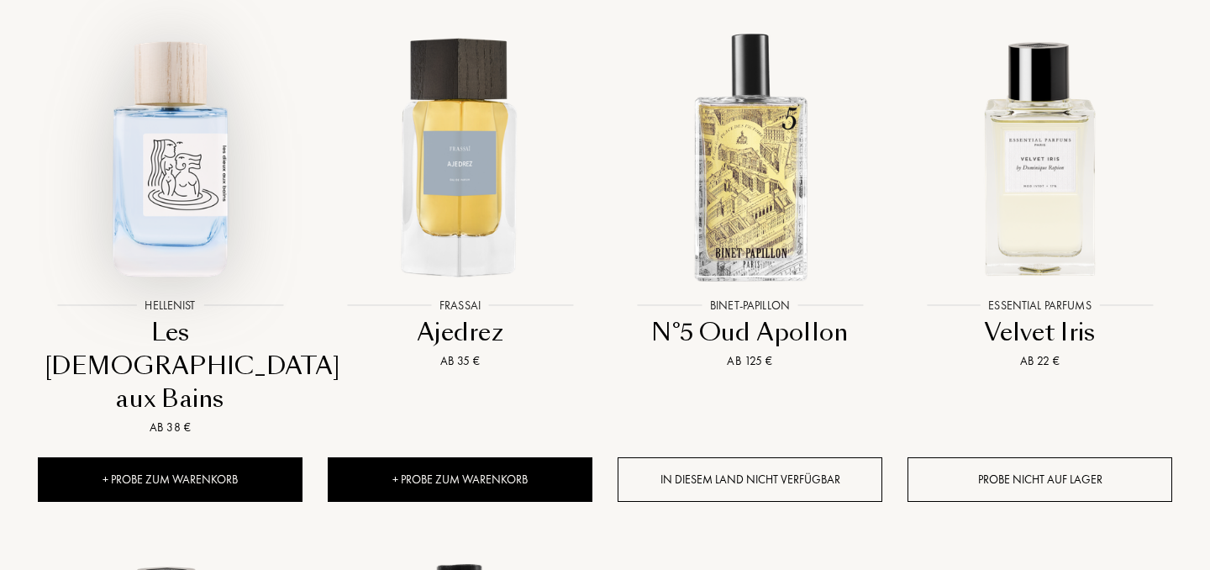
click at [171, 220] on img at bounding box center [169, 156] width 261 height 261
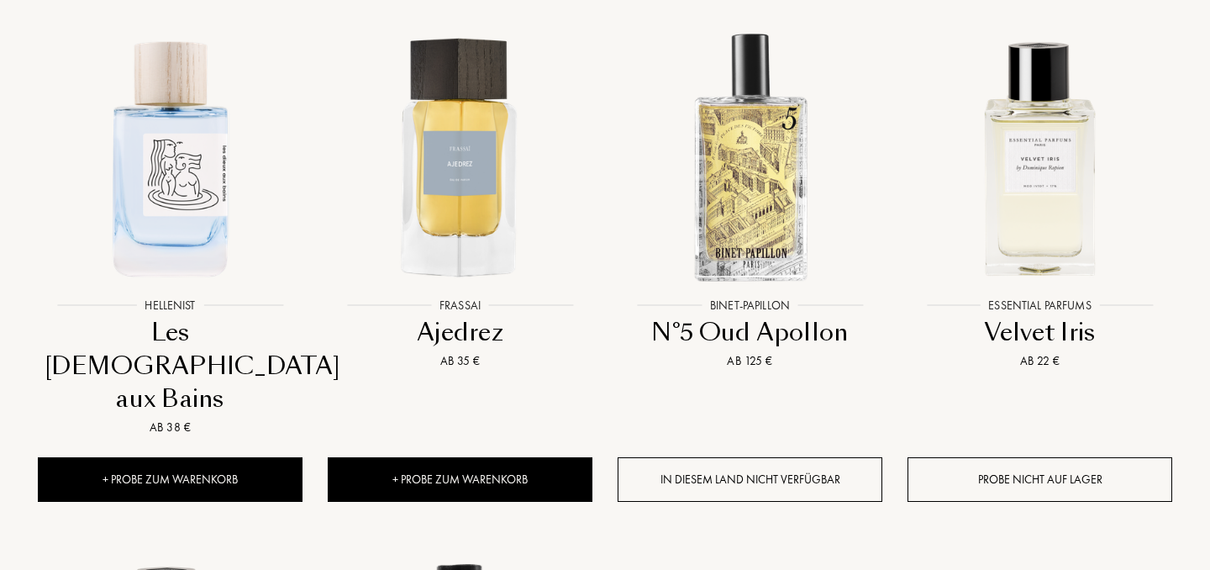
click at [467, 338] on div "Ajedrez" at bounding box center [459, 332] width 251 height 33
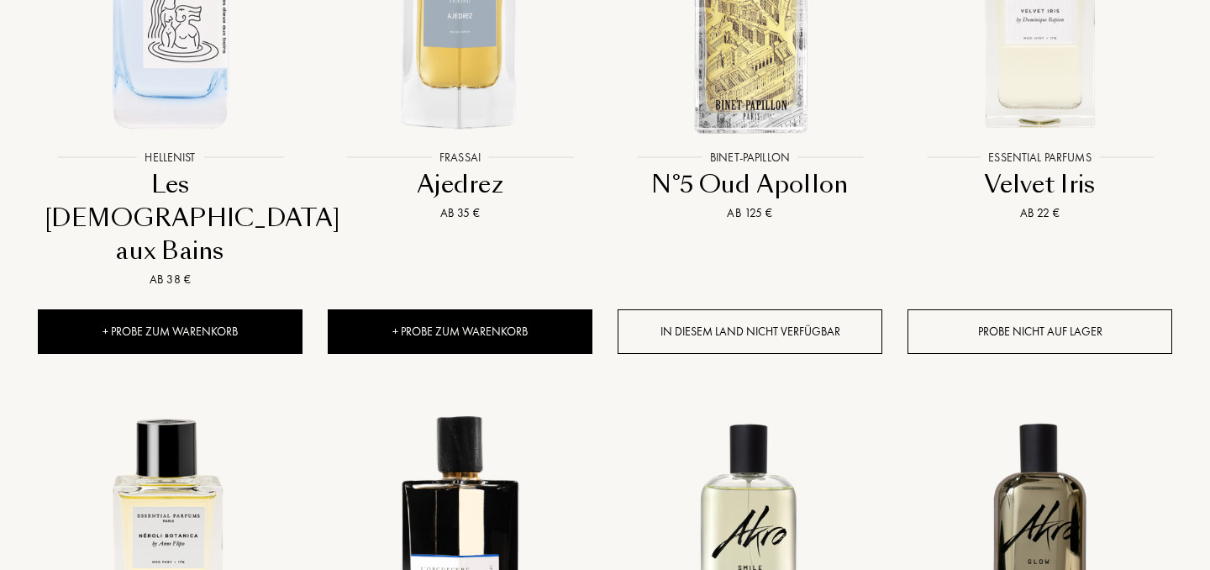
scroll to position [858, 0]
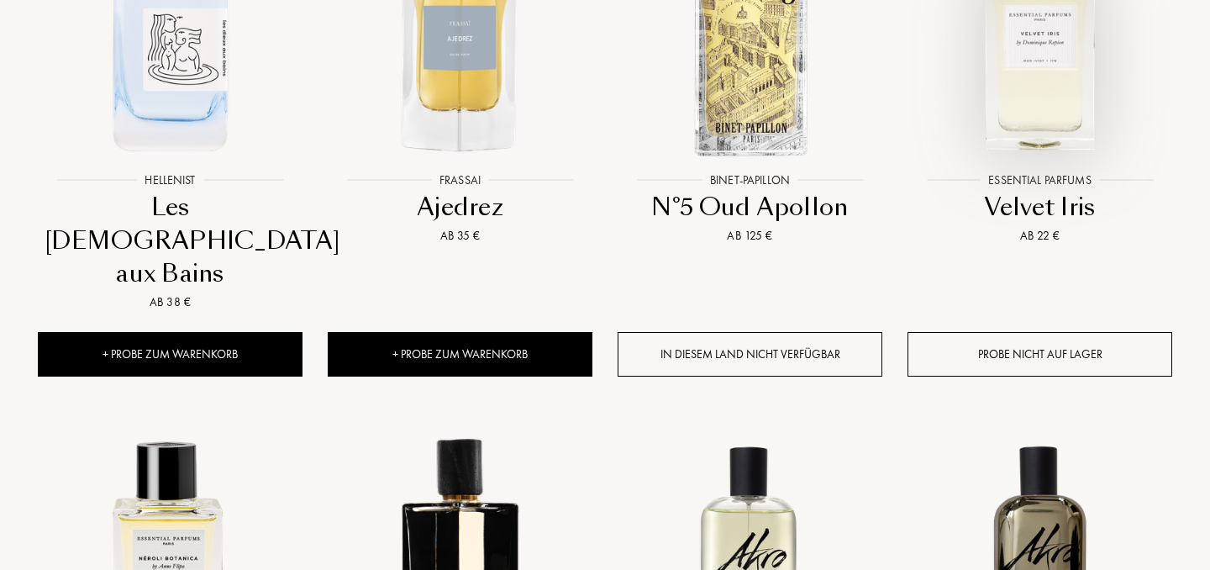
click at [1064, 76] on img at bounding box center [1039, 31] width 261 height 261
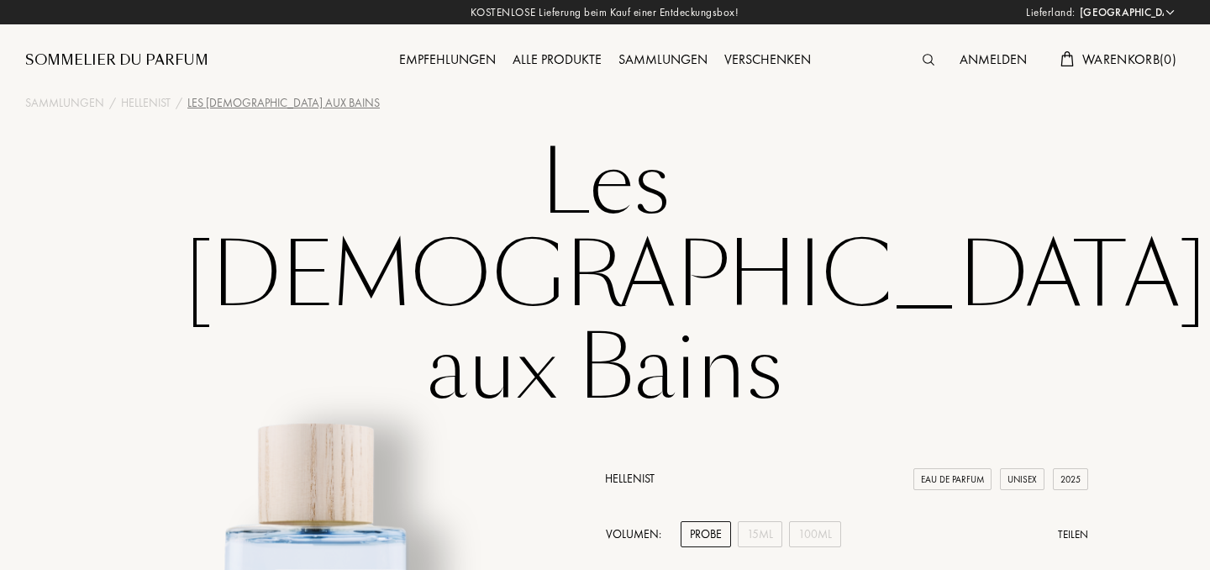
select select "DE"
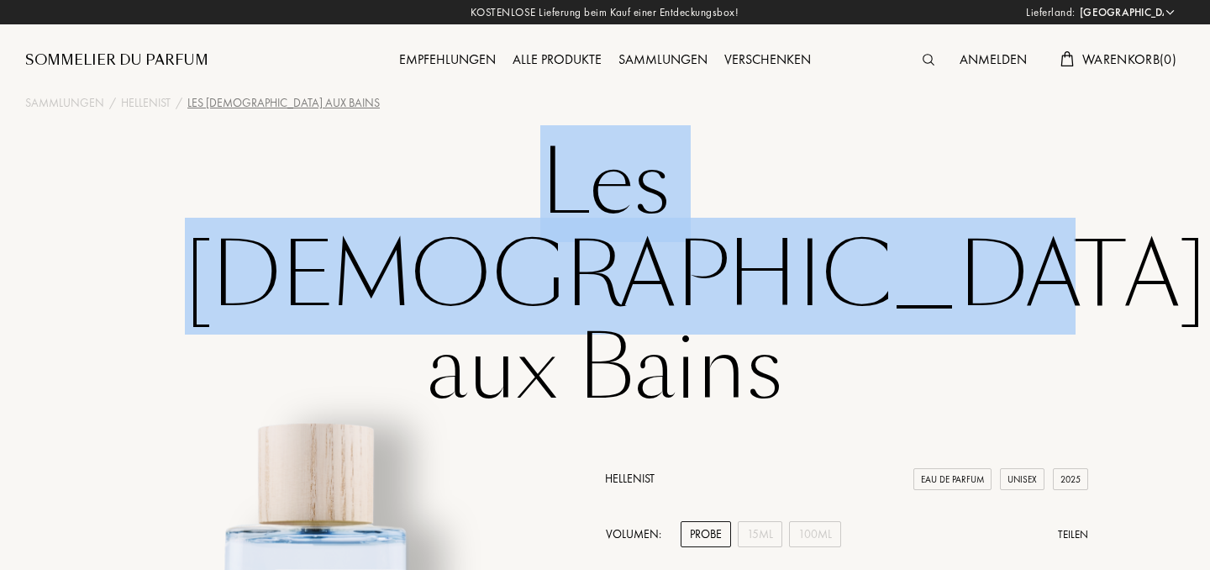
drag, startPoint x: 234, startPoint y: 172, endPoint x: 993, endPoint y: 184, distance: 758.7
click at [993, 184] on h1 "Les Dieux aux Bains" at bounding box center [605, 276] width 840 height 277
copy h1 "Les Dieux aux Bains"
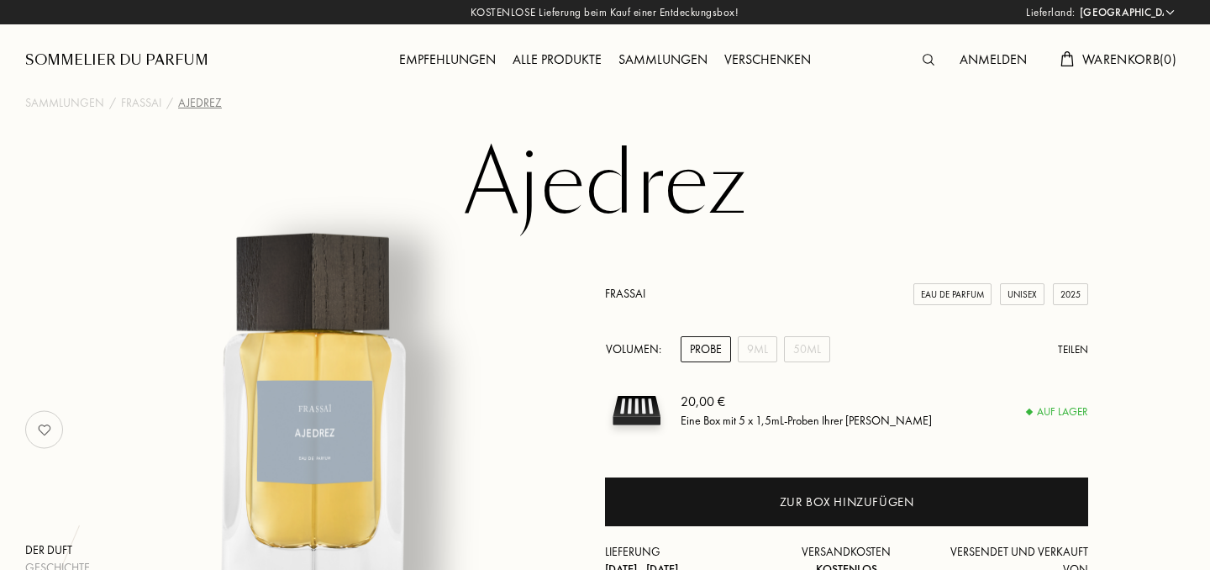
select select "DE"
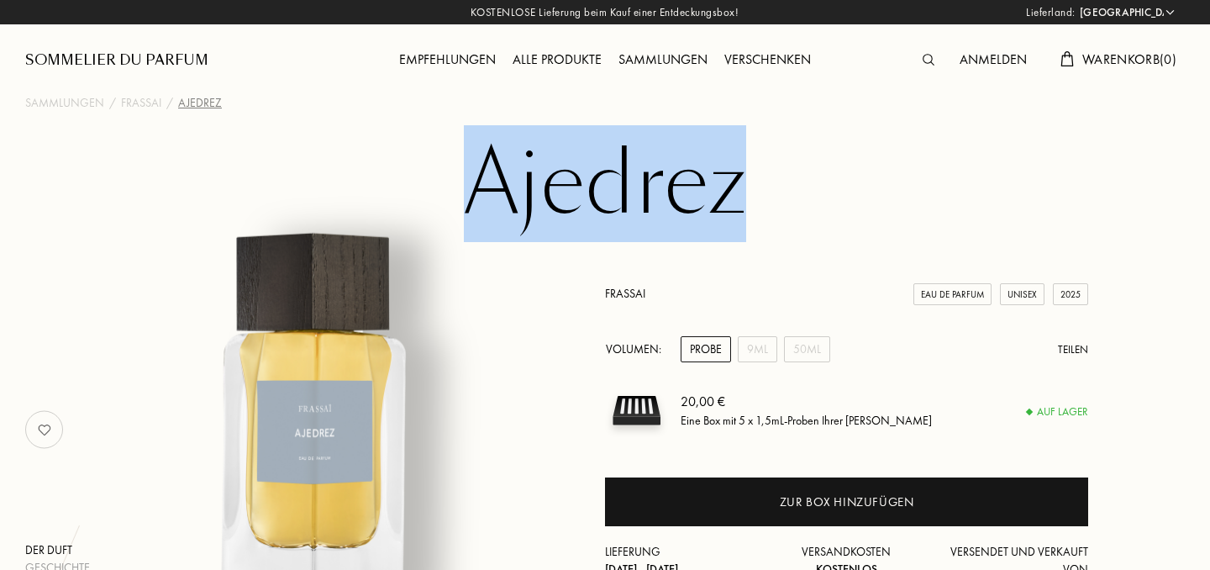
drag, startPoint x: 471, startPoint y: 180, endPoint x: 741, endPoint y: 204, distance: 270.8
click at [741, 204] on h1 "Ajedrez" at bounding box center [605, 184] width 840 height 92
copy h1 "Ajedrez"
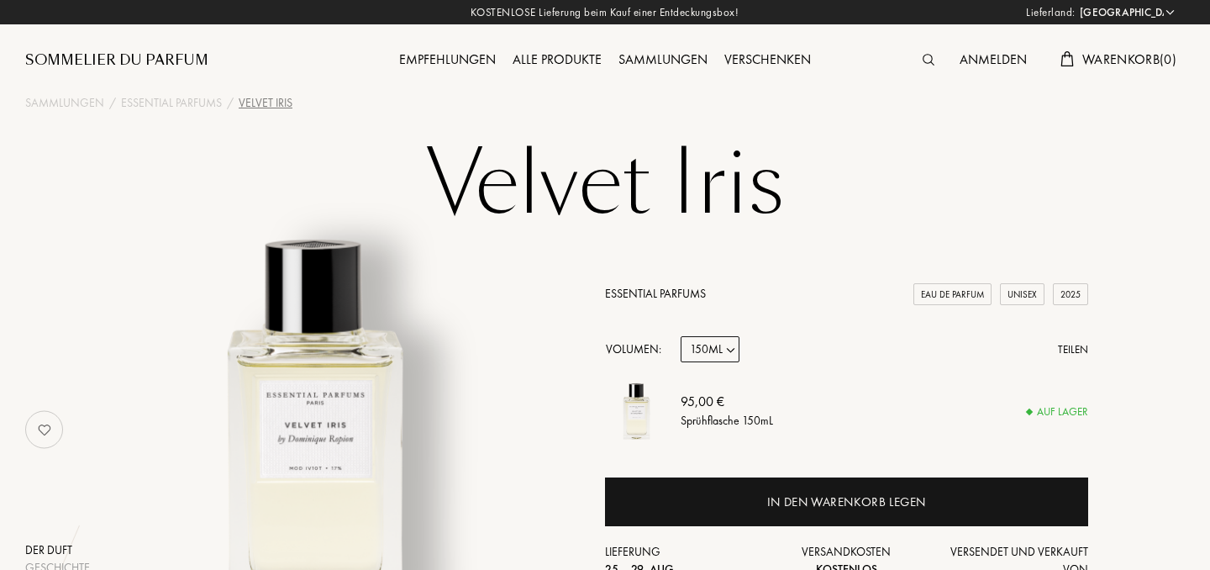
select select "DE"
select select "3"
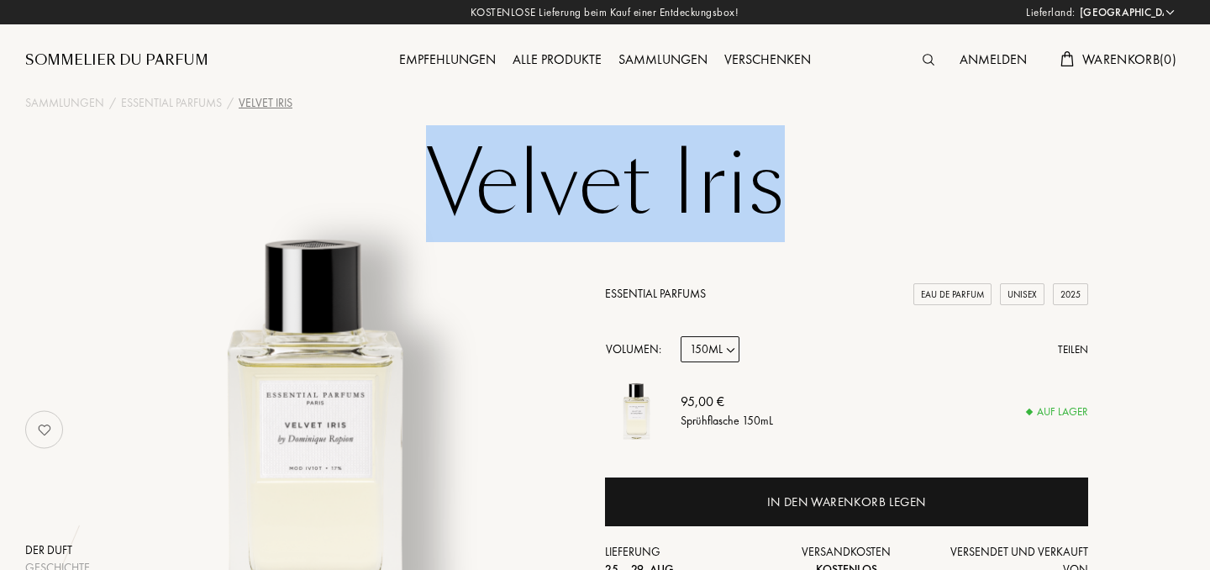
drag, startPoint x: 439, startPoint y: 166, endPoint x: 773, endPoint y: 201, distance: 336.1
click at [773, 201] on h1 "Velvet Iris" at bounding box center [605, 184] width 840 height 92
copy h1 "Velvet Iris"
